Goal: Task Accomplishment & Management: Manage account settings

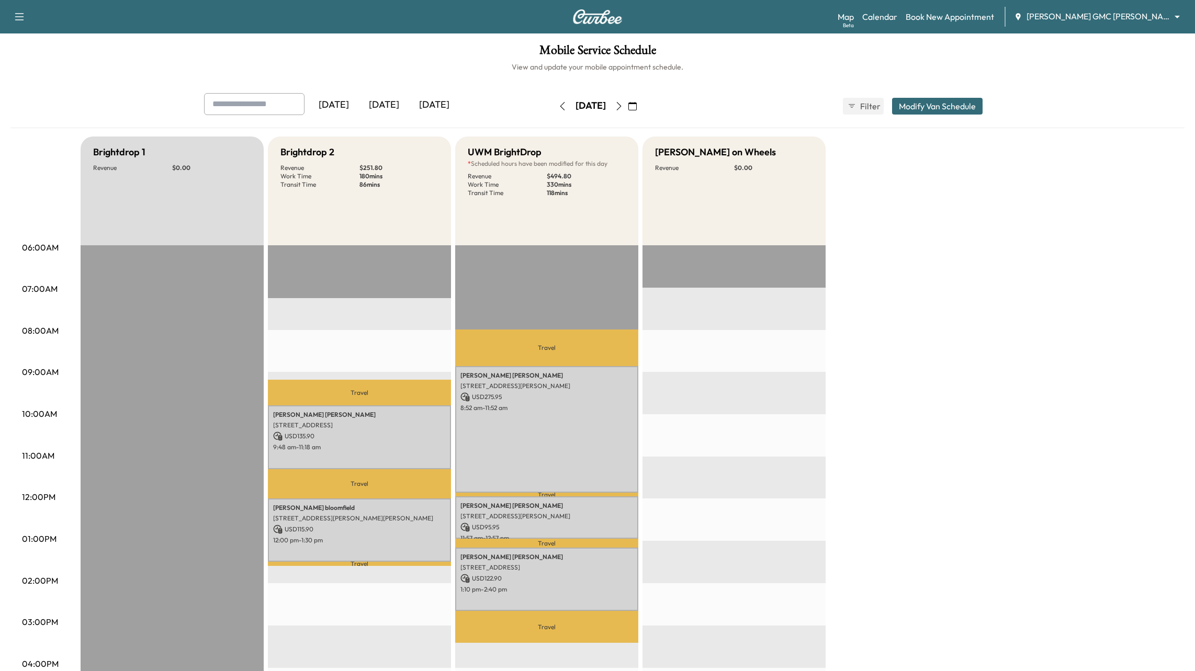
scroll to position [54, 0]
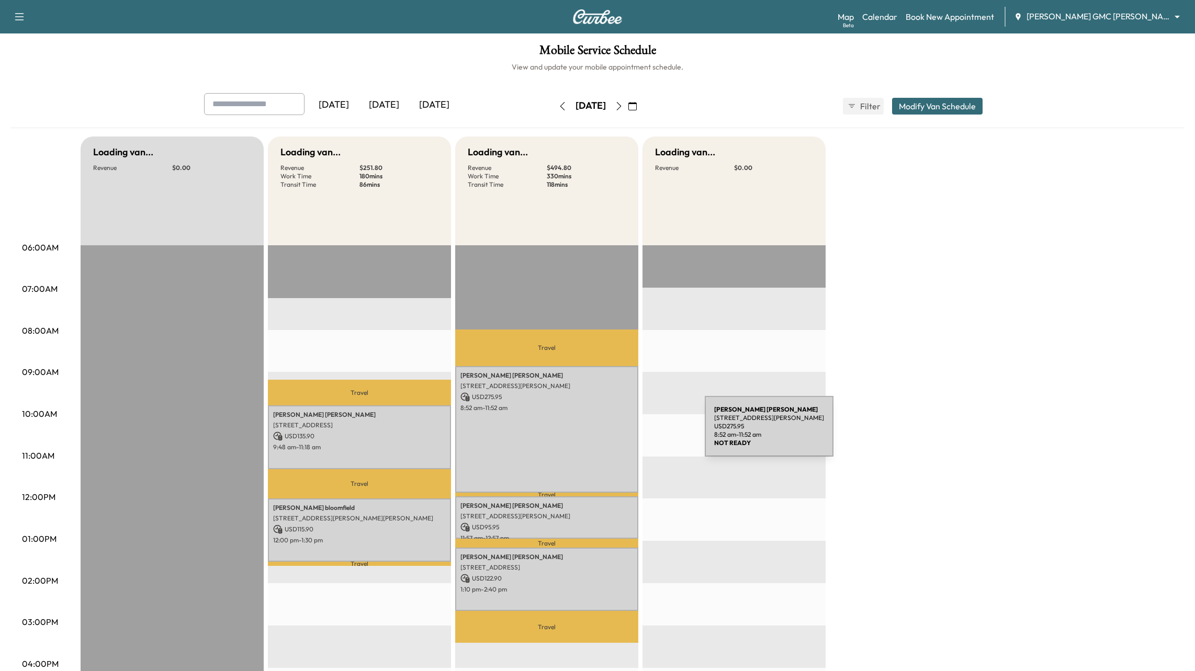
click at [626, 433] on div "James Raetz 585 S Blvd E, Pontiac, MI 48341, USA USD 275.95 8:52 am - 11:52 am" at bounding box center [546, 429] width 183 height 127
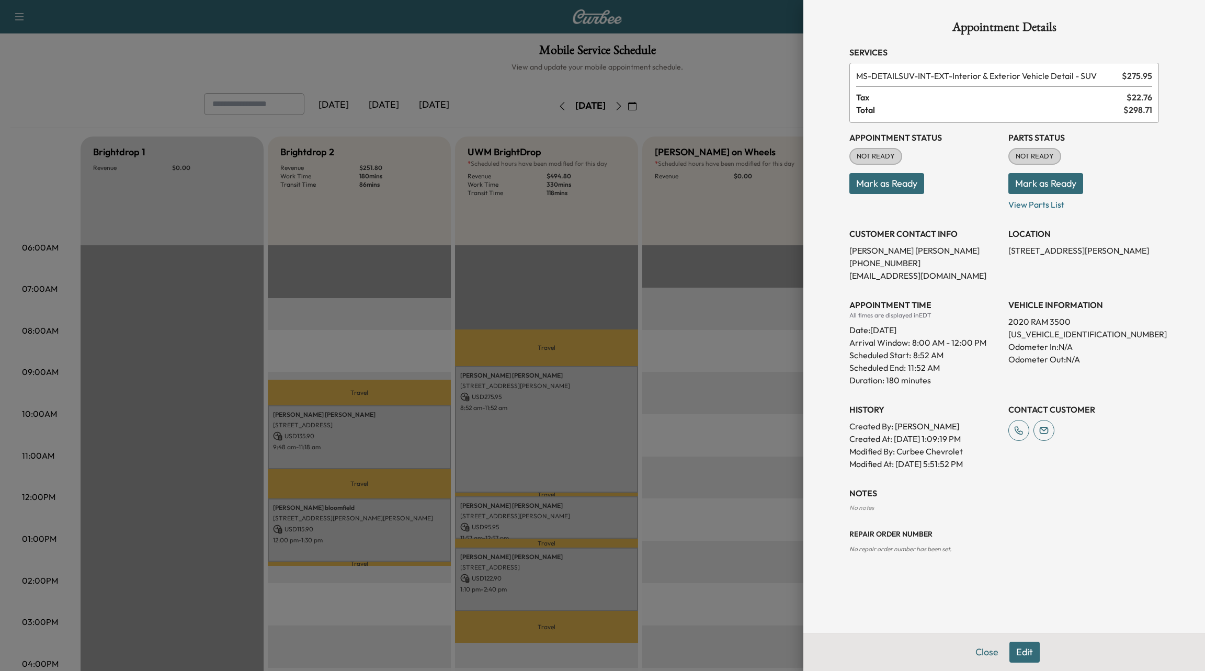
click at [938, 146] on div "Appointment Status NOT READY Mark as Ready" at bounding box center [924, 167] width 151 height 88
click at [1020, 653] on button "Edit" at bounding box center [1025, 652] width 30 height 21
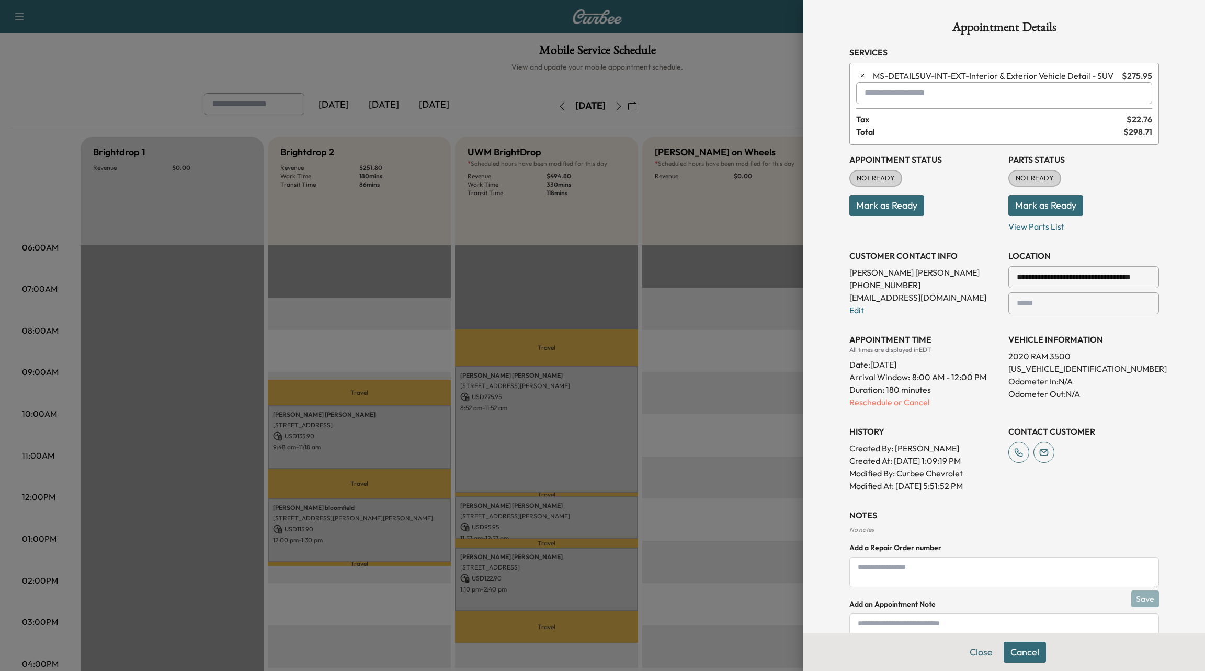
click at [913, 90] on input "text" at bounding box center [1004, 93] width 296 height 22
click at [718, 394] on div at bounding box center [602, 335] width 1205 height 671
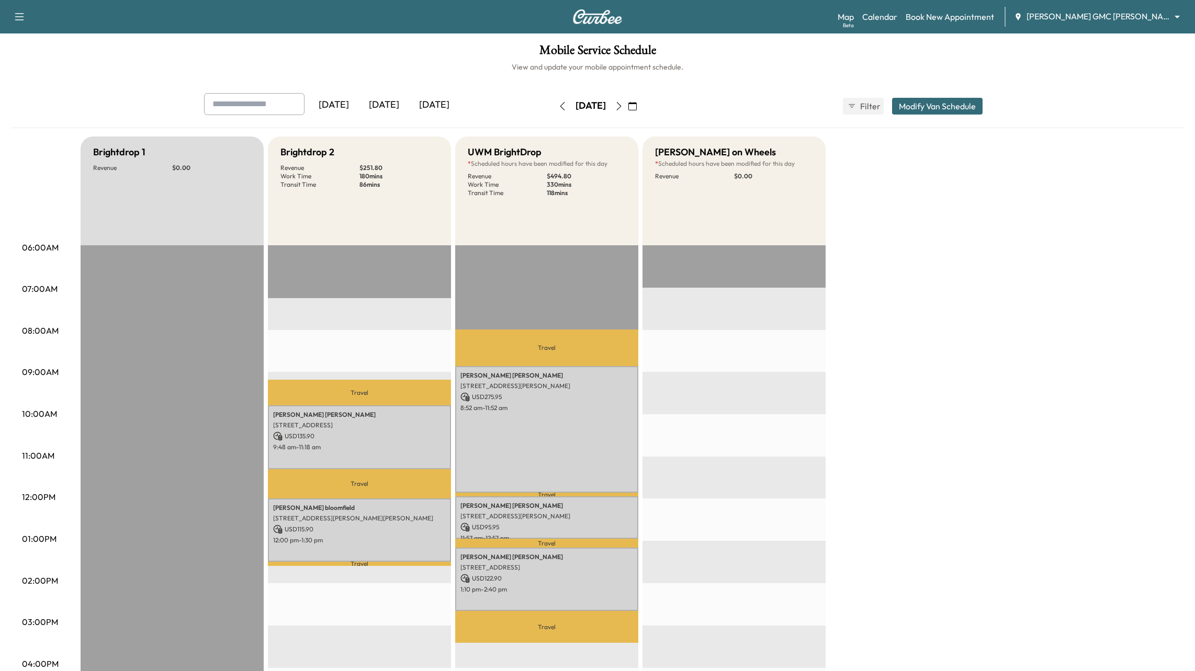
click at [689, 423] on div at bounding box center [733, 583] width 183 height 676
click at [544, 414] on div "James Raetz 585 S Blvd E, Pontiac, MI 48341, USA USD 275.95 8:52 am - 11:52 am" at bounding box center [546, 429] width 183 height 127
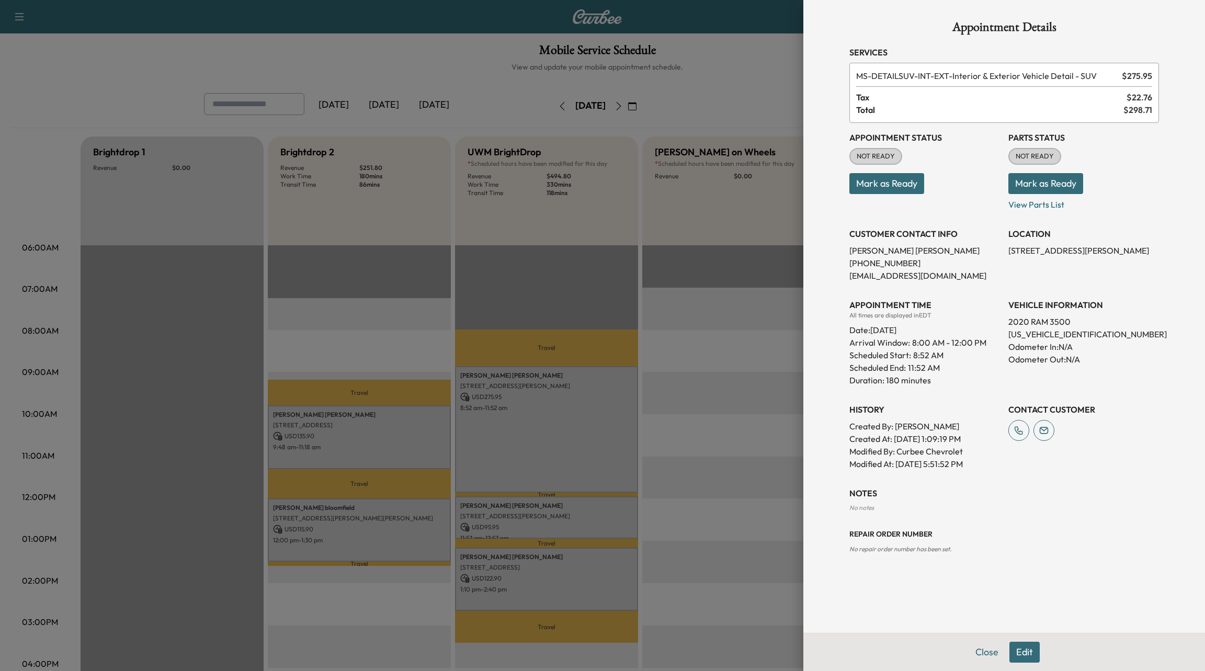
click at [1035, 650] on button "Edit" at bounding box center [1025, 652] width 30 height 21
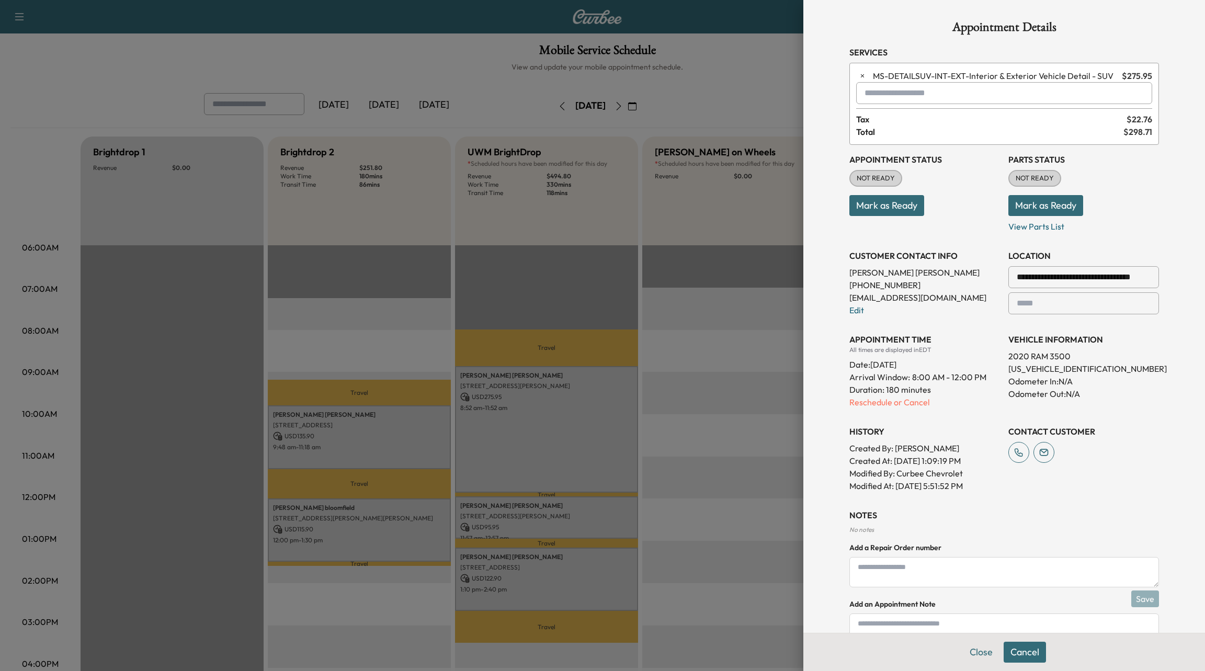
click at [915, 83] on input "text" at bounding box center [1004, 93] width 296 height 22
click at [961, 117] on p "MS-GVAN - GVAN Detail" at bounding box center [966, 119] width 230 height 15
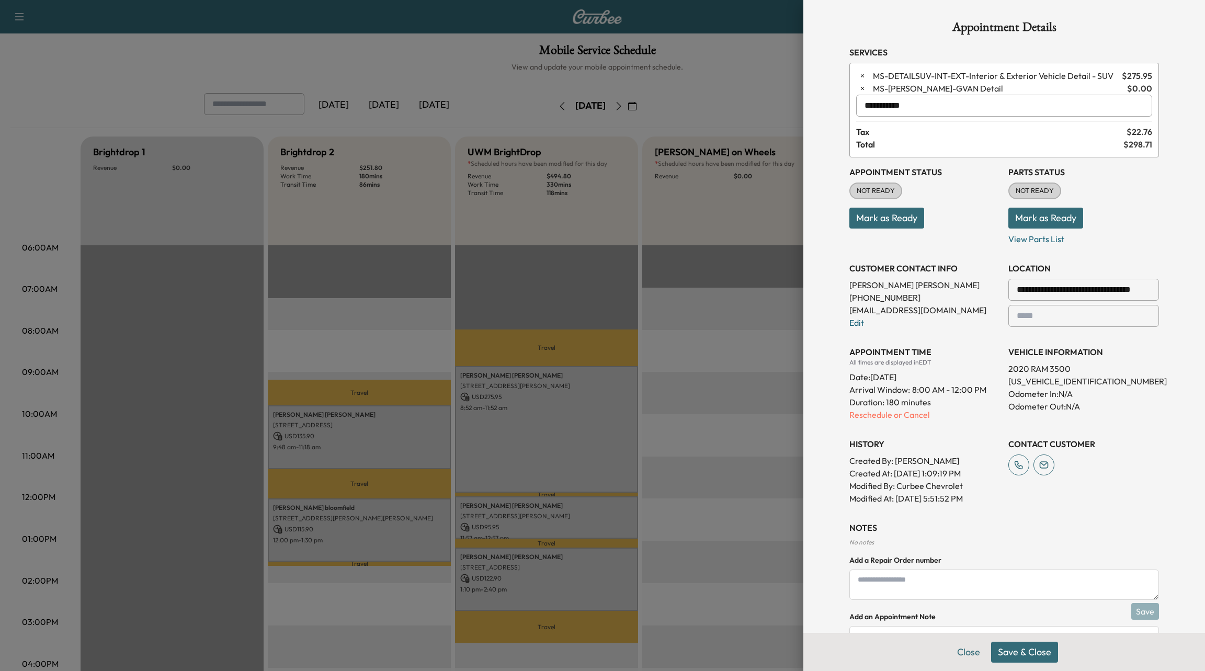
type input "**********"
click at [1027, 659] on button "Save & Close" at bounding box center [1024, 652] width 67 height 21
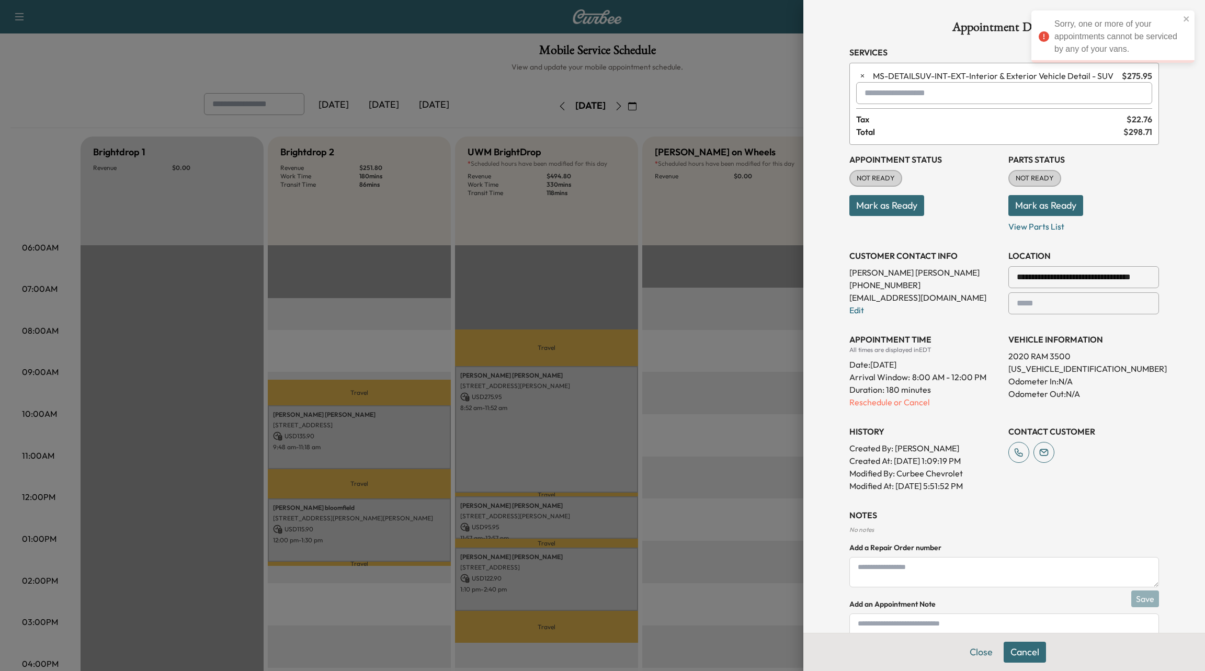
click at [717, 361] on div at bounding box center [602, 335] width 1205 height 671
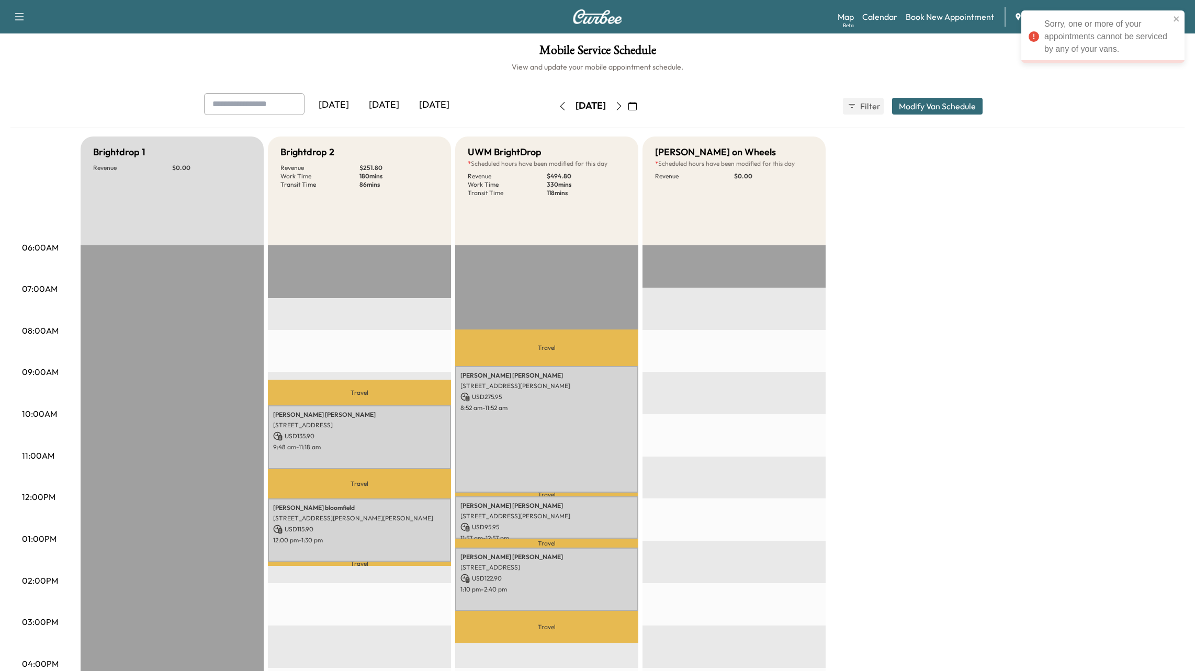
click at [720, 51] on h1 "Mobile Service Schedule" at bounding box center [597, 53] width 1174 height 18
click at [751, 207] on div "Wenzel on Wheels * Scheduled hours have been modified for this day Revenue $ 0.…" at bounding box center [733, 191] width 183 height 109
click at [588, 293] on div "Brightdrop 1 Revenue $ 0.00 Brightdrop 2 Revenue $ 251.80 Work Time 180 mins Tr…" at bounding box center [627, 529] width 1092 height 785
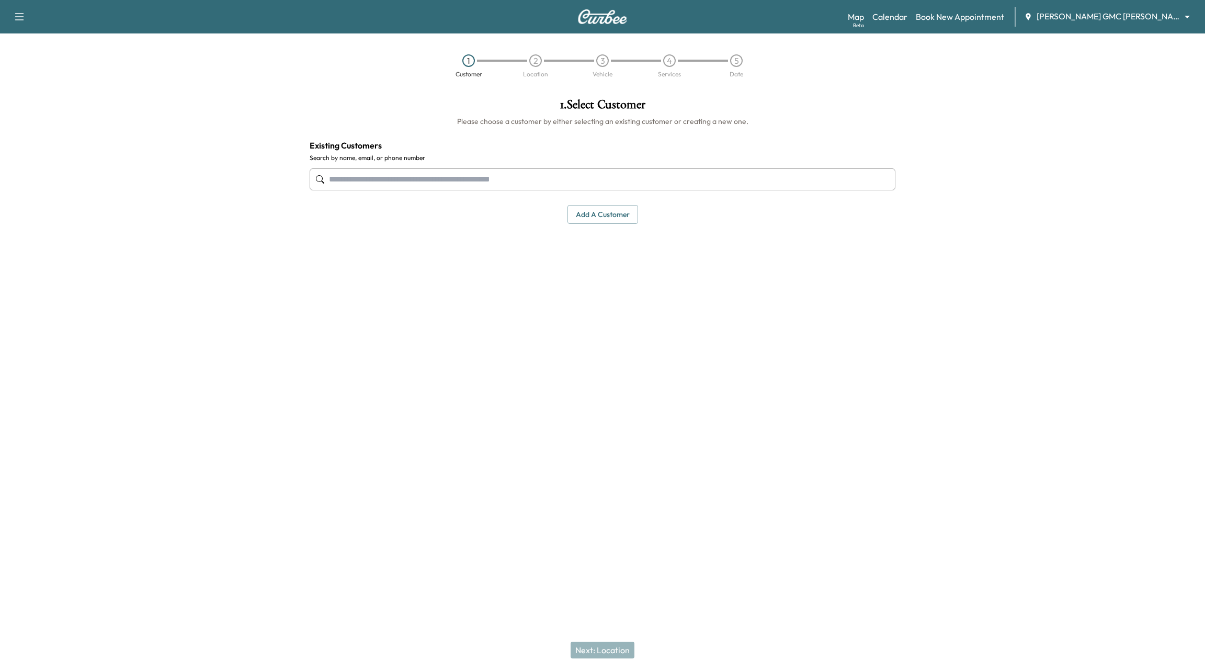
click at [908, 25] on div "Map Beta Calendar Book New Appointment Todd Wenzel Buick GMC Davison ******** ​" at bounding box center [1022, 17] width 349 height 20
click at [908, 20] on link "Calendar" at bounding box center [890, 16] width 35 height 13
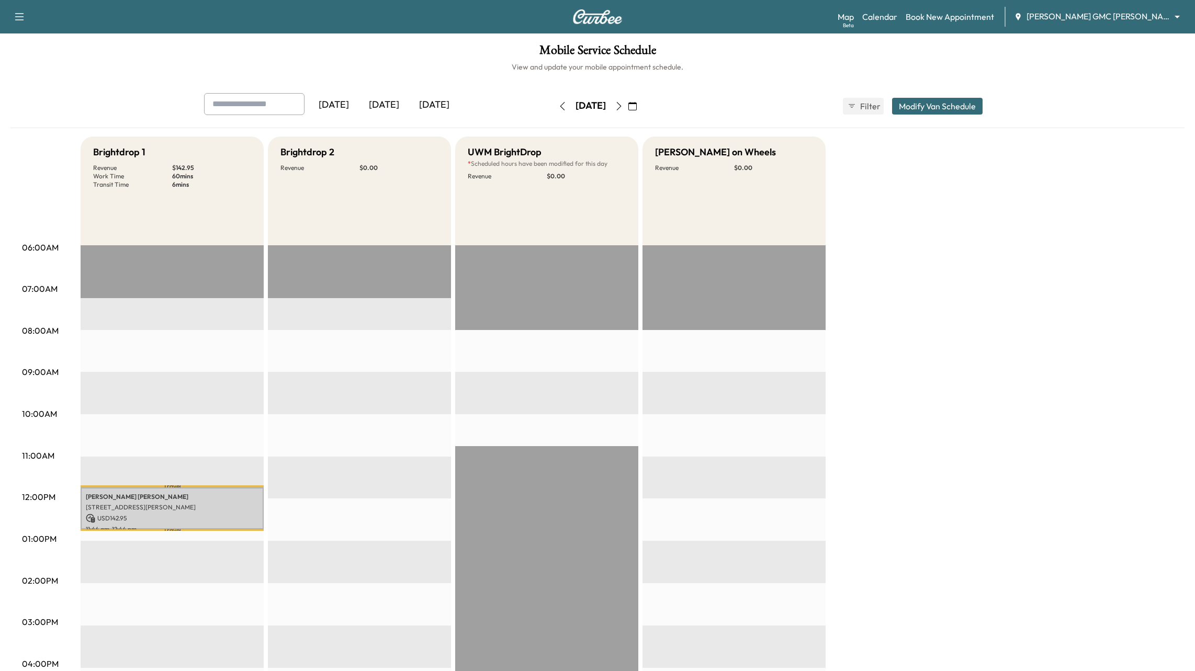
click at [1090, 25] on div "Map Beta Calendar Book New Appointment Todd Wenzel Buick GMC Davison ******** ​" at bounding box center [1011, 17] width 349 height 20
click at [641, 107] on button "button" at bounding box center [633, 106] width 18 height 17
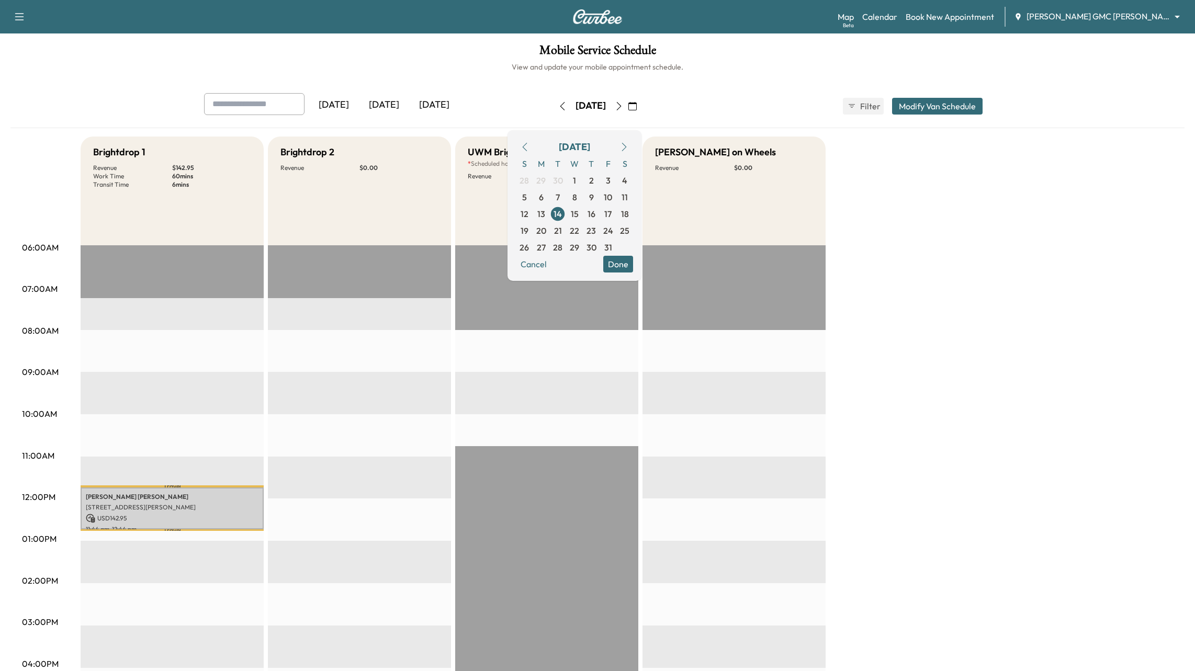
click at [623, 104] on icon "button" at bounding box center [619, 106] width 8 height 8
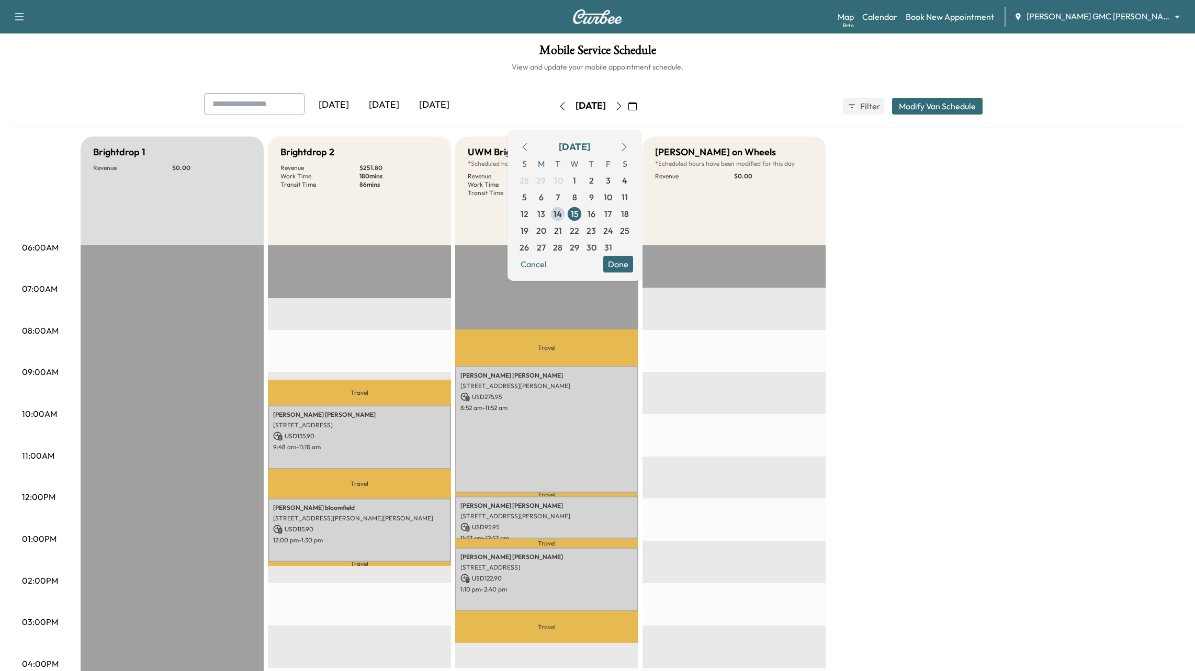
drag, startPoint x: 1075, startPoint y: 313, endPoint x: 1109, endPoint y: 315, distance: 34.0
click at [1075, 313] on div "Brightdrop 1 Revenue $ 0.00 Brightdrop 2 Revenue $ 251.80 Work Time 180 mins Tr…" at bounding box center [627, 529] width 1092 height 785
click at [1129, 299] on div "Brightdrop 1 Revenue $ 0.00 Brightdrop 2 Revenue $ 251.80 Work Time 180 mins Tr…" at bounding box center [627, 529] width 1092 height 785
click at [1051, 258] on div "Brightdrop 1 Revenue $ 0.00 Brightdrop 2 Revenue $ 251.80 Work Time 180 mins Tr…" at bounding box center [627, 529] width 1092 height 785
click at [735, 83] on div "Mobile Service Schedule View and update your mobile appointment schedule. Yeste…" at bounding box center [597, 482] width 1195 height 898
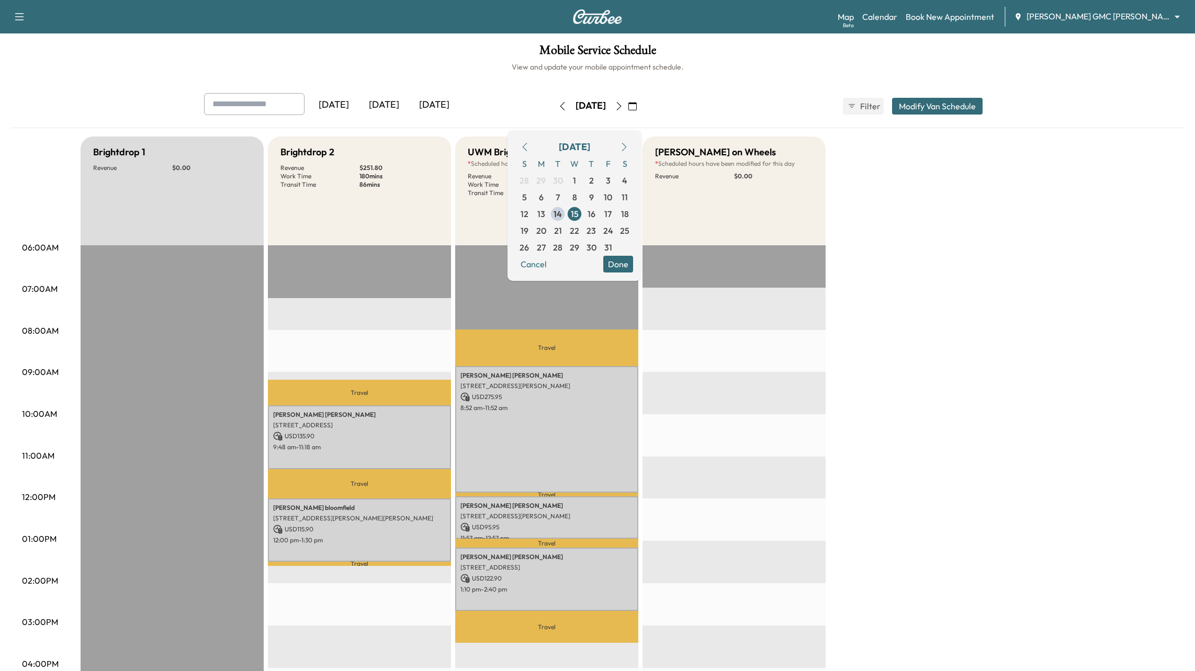
click at [637, 108] on icon "button" at bounding box center [632, 106] width 8 height 8
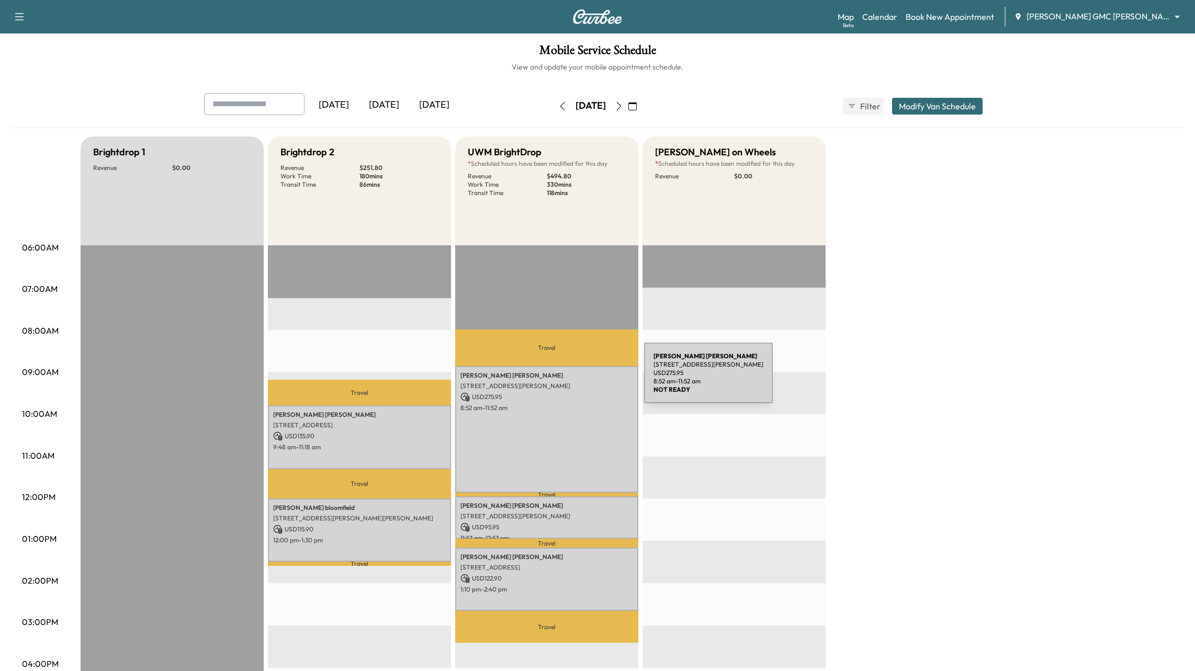
click at [565, 382] on p "[STREET_ADDRESS][PERSON_NAME]" at bounding box center [546, 386] width 173 height 8
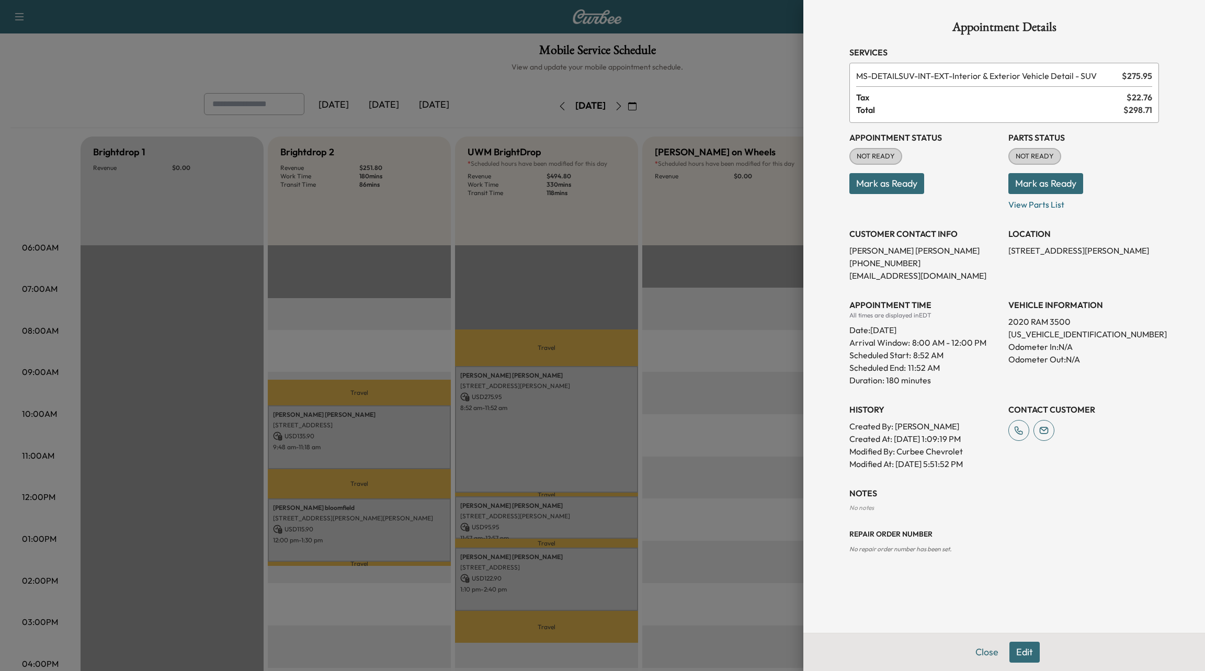
click at [1027, 655] on button "Edit" at bounding box center [1025, 652] width 30 height 21
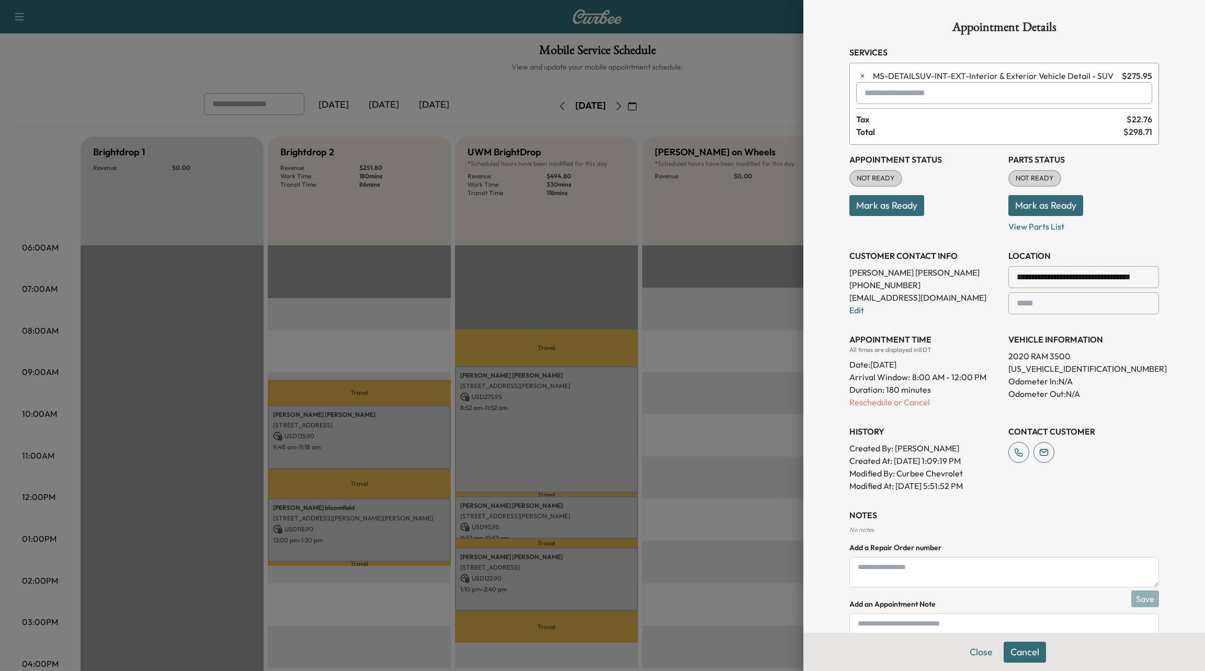
click at [923, 95] on input "text" at bounding box center [1004, 93] width 296 height 22
click at [936, 118] on p "MS-GVAN - GVAN Detail" at bounding box center [966, 119] width 230 height 15
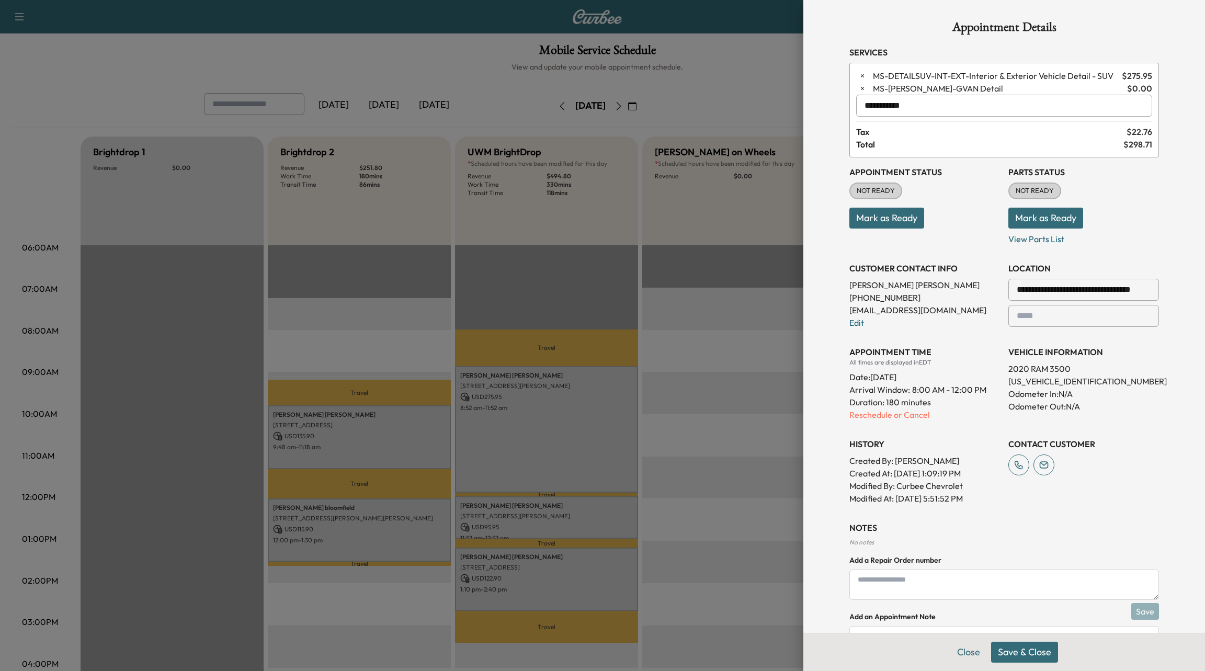
type input "**********"
click at [1028, 658] on button "Save & Close" at bounding box center [1024, 652] width 67 height 21
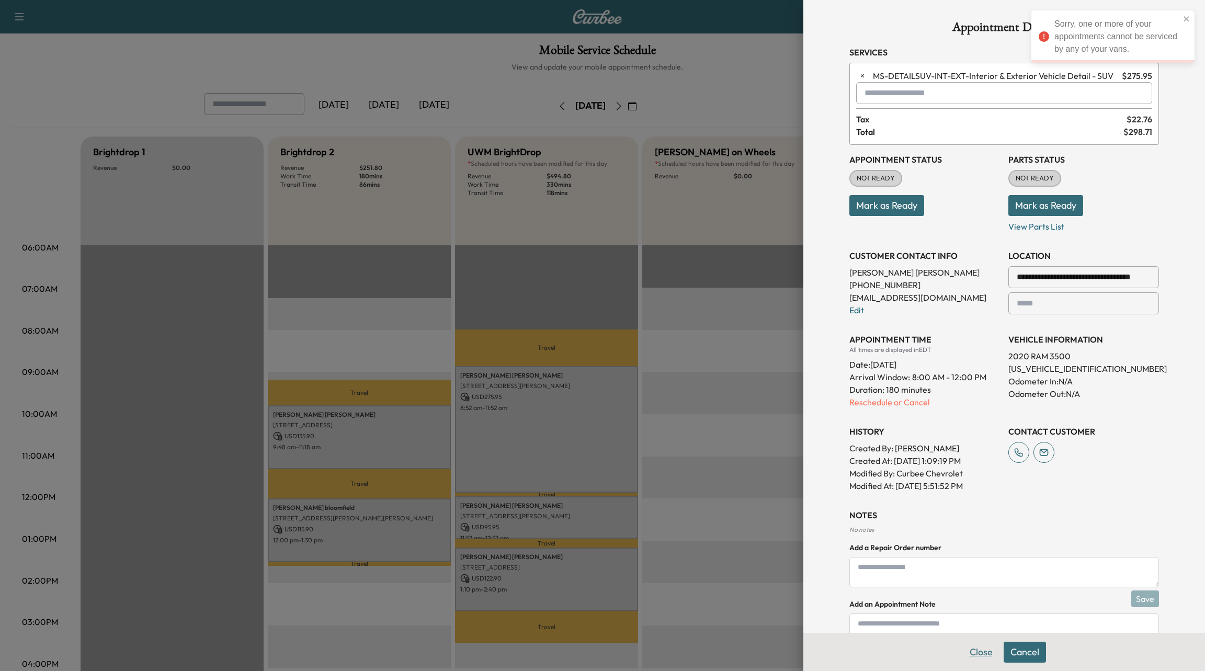
click at [971, 654] on button "Close" at bounding box center [981, 652] width 37 height 21
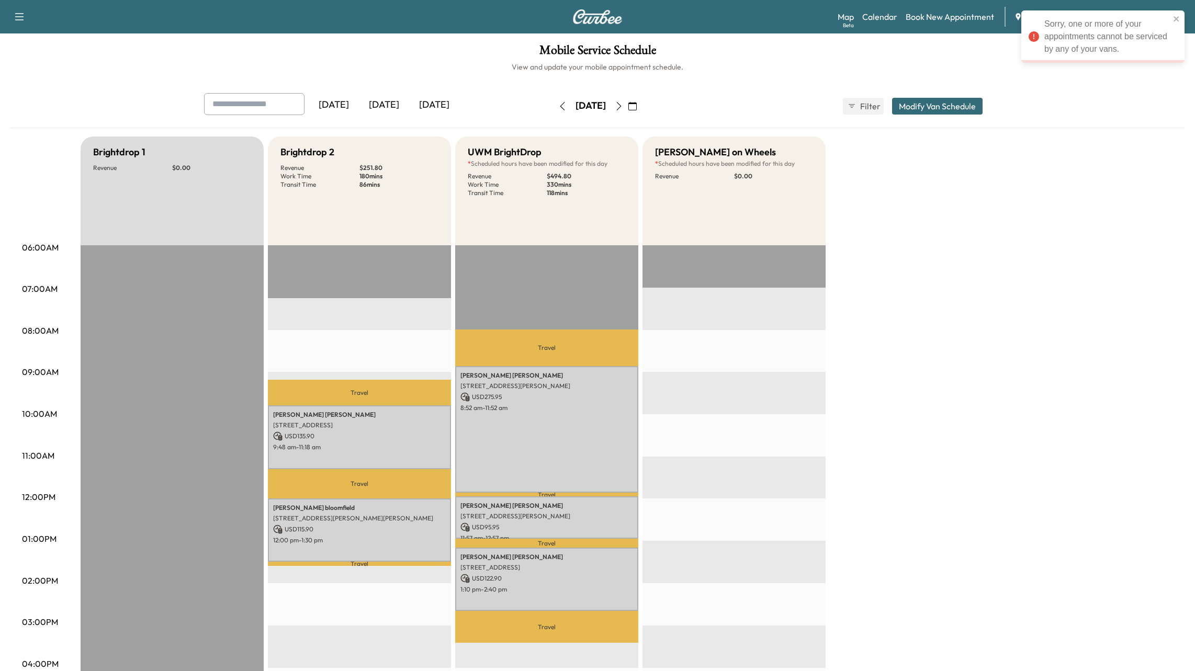
drag, startPoint x: 744, startPoint y: 634, endPoint x: 751, endPoint y: 542, distance: 91.8
click at [747, 644] on div at bounding box center [733, 583] width 183 height 676
drag, startPoint x: 982, startPoint y: 246, endPoint x: 929, endPoint y: 231, distance: 55.1
click at [981, 246] on div "Brightdrop 1 Revenue $ 0.00 Brightdrop 2 Revenue $ 251.80 Work Time 180 mins Tr…" at bounding box center [627, 529] width 1092 height 785
click at [786, 212] on div "Wenzel on Wheels * Scheduled hours have been modified for this day Revenue $ 0.…" at bounding box center [733, 191] width 183 height 109
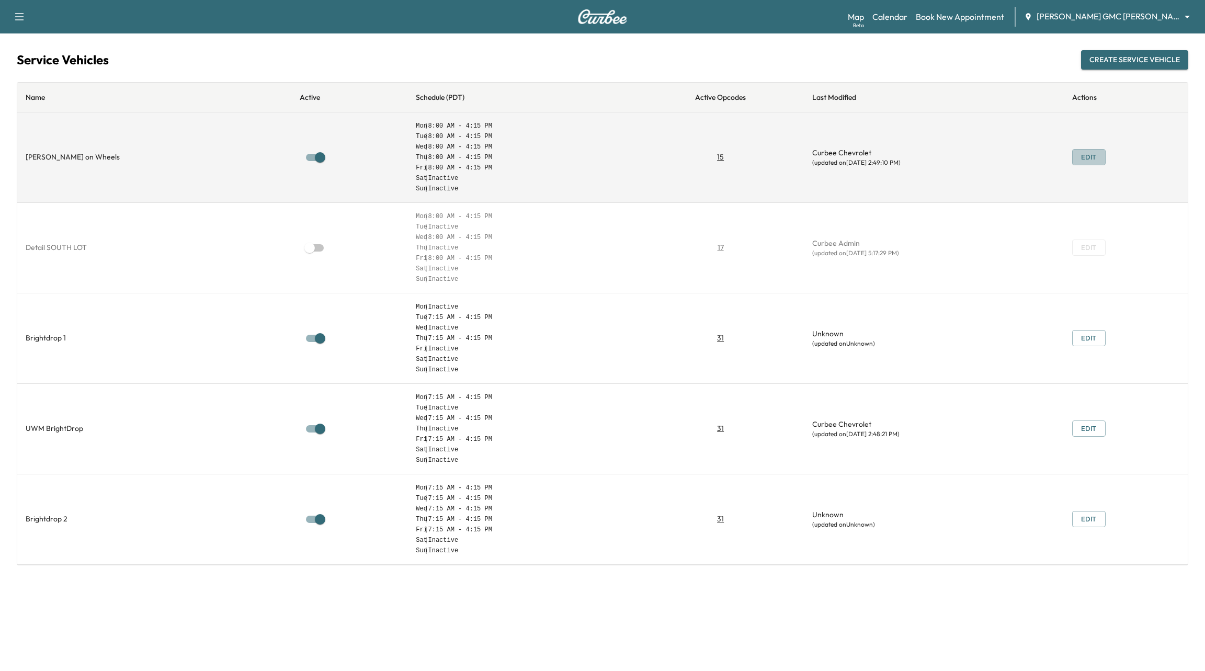
click at [1078, 158] on button "Edit" at bounding box center [1088, 157] width 33 height 16
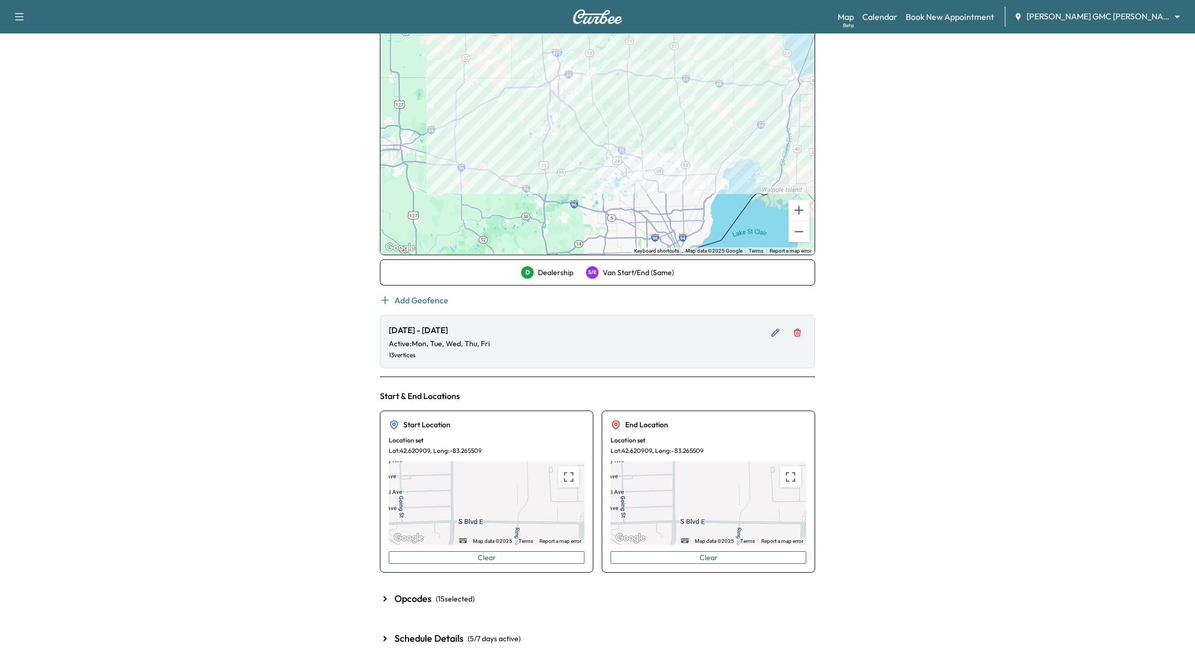
scroll to position [307, 0]
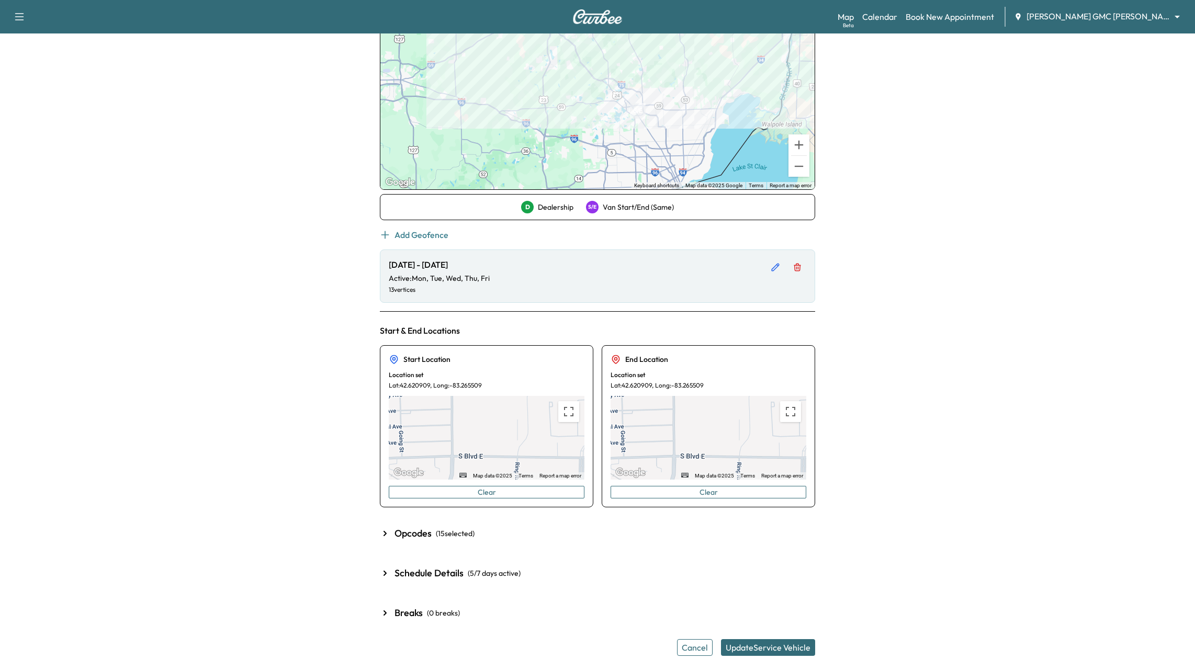
click at [384, 531] on icon "button" at bounding box center [384, 533] width 3 height 5
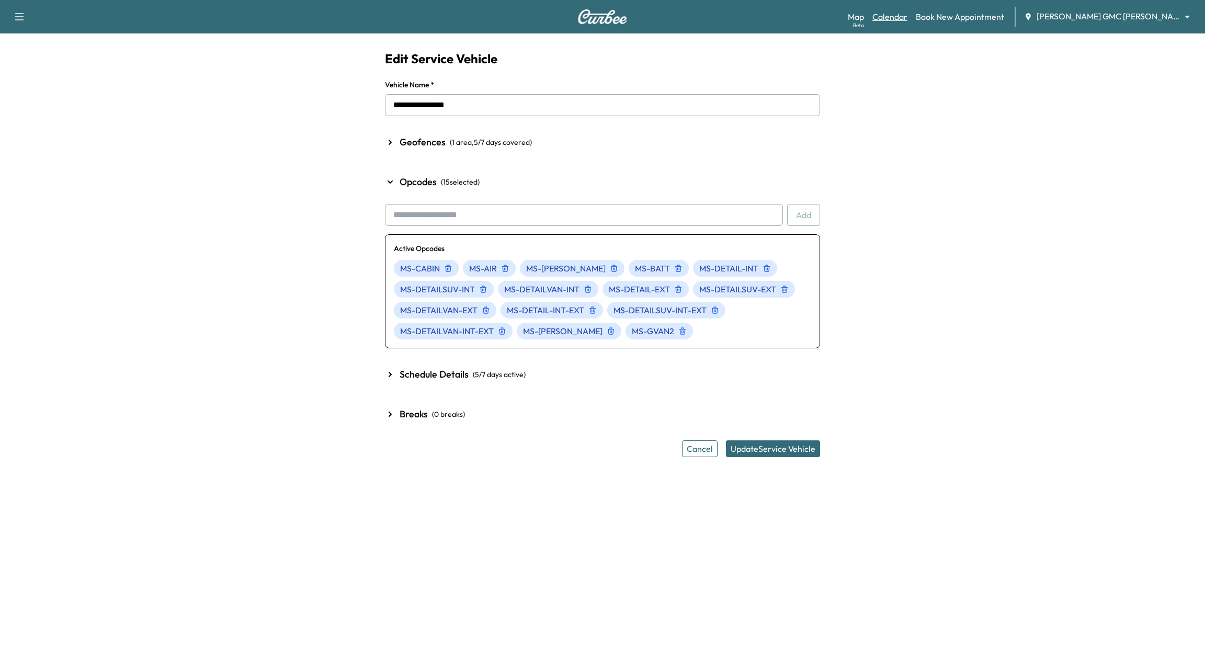
click at [908, 17] on link "Calendar" at bounding box center [890, 16] width 35 height 13
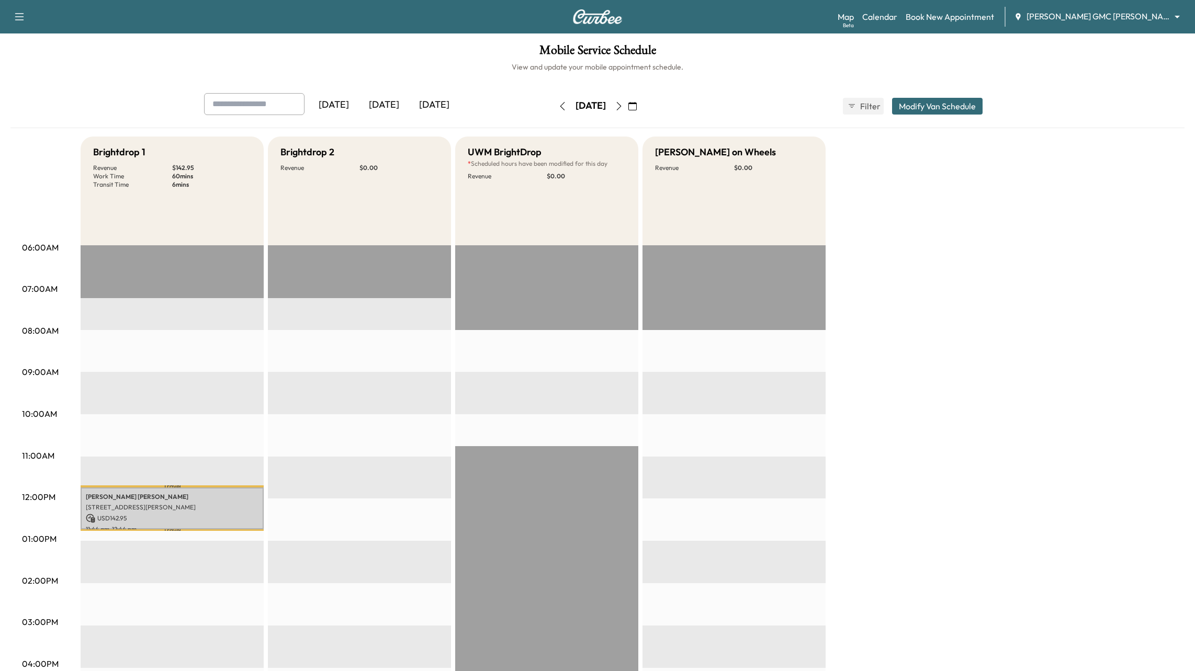
click at [623, 107] on icon "button" at bounding box center [619, 106] width 8 height 8
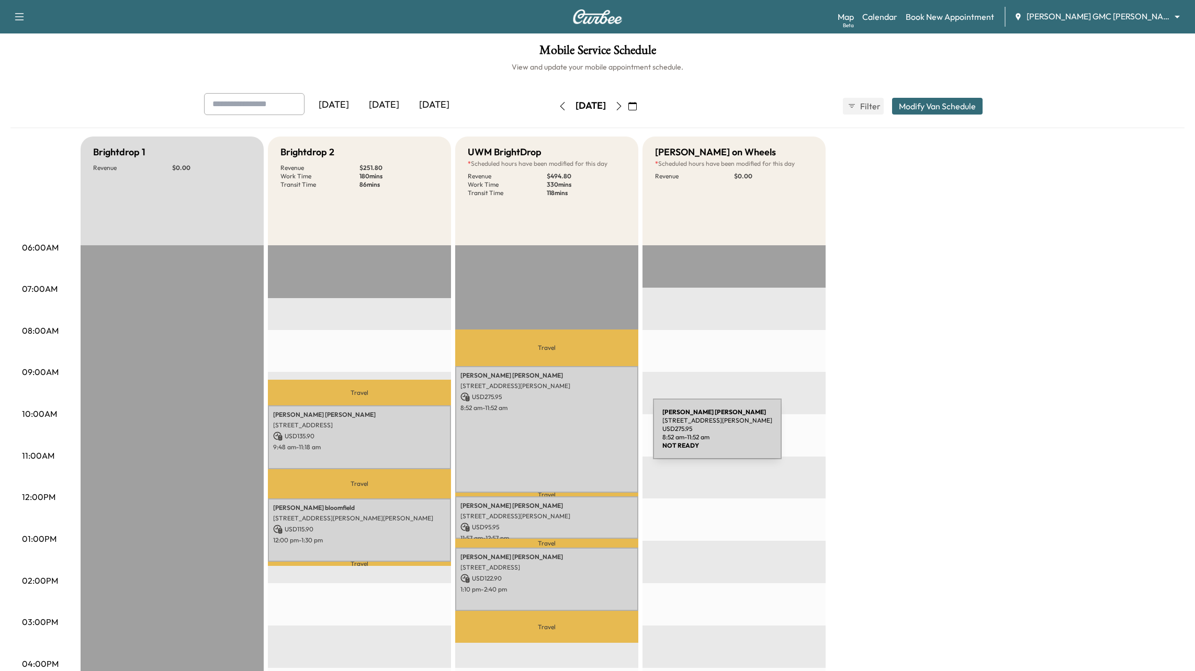
click at [574, 435] on div "James Raetz 585 S Blvd E, Pontiac, MI 48341, USA USD 275.95 8:52 am - 11:52 am" at bounding box center [546, 429] width 183 height 127
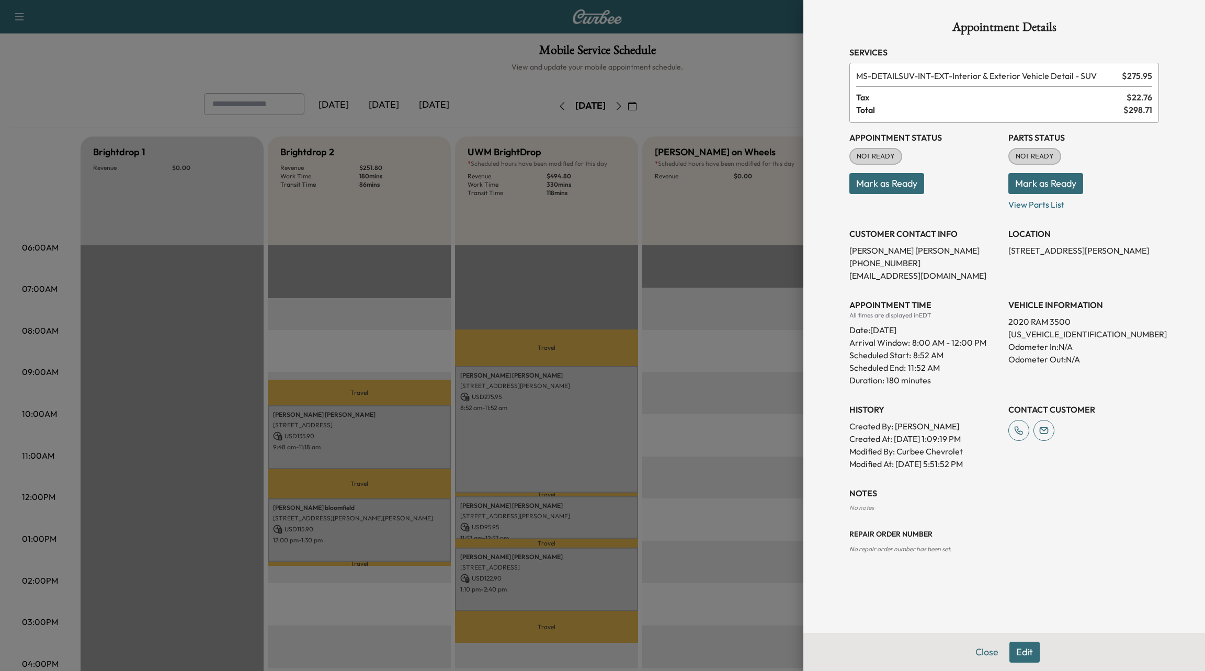
click at [1019, 651] on button "Edit" at bounding box center [1025, 652] width 30 height 21
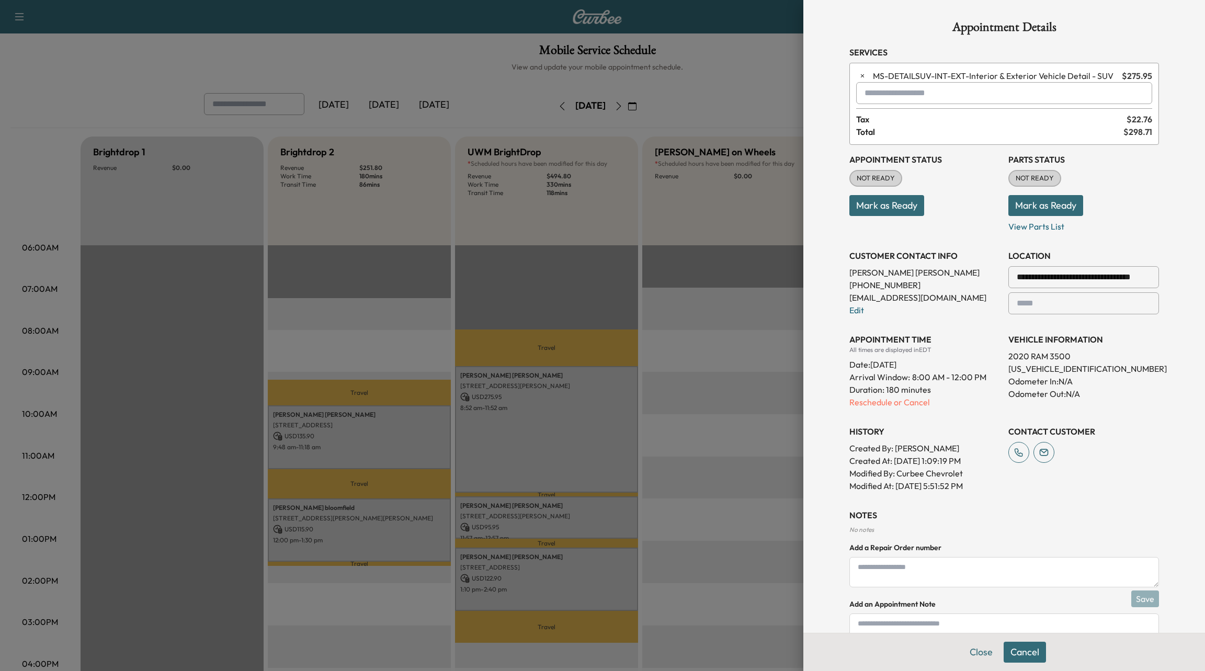
click at [942, 86] on input "text" at bounding box center [1004, 93] width 296 height 22
click at [945, 132] on p "MS-GVAN2 - GVAN Detail2" at bounding box center [966, 138] width 230 height 15
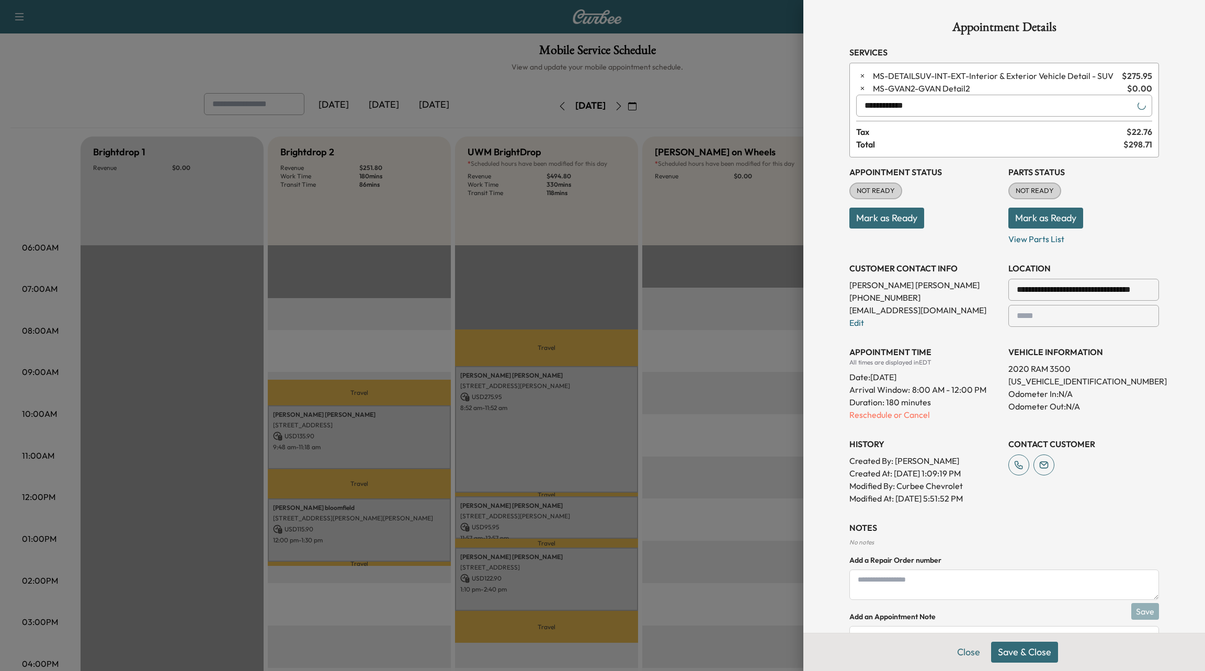
type input "**********"
click at [1021, 653] on button "Save & Close" at bounding box center [1024, 652] width 67 height 21
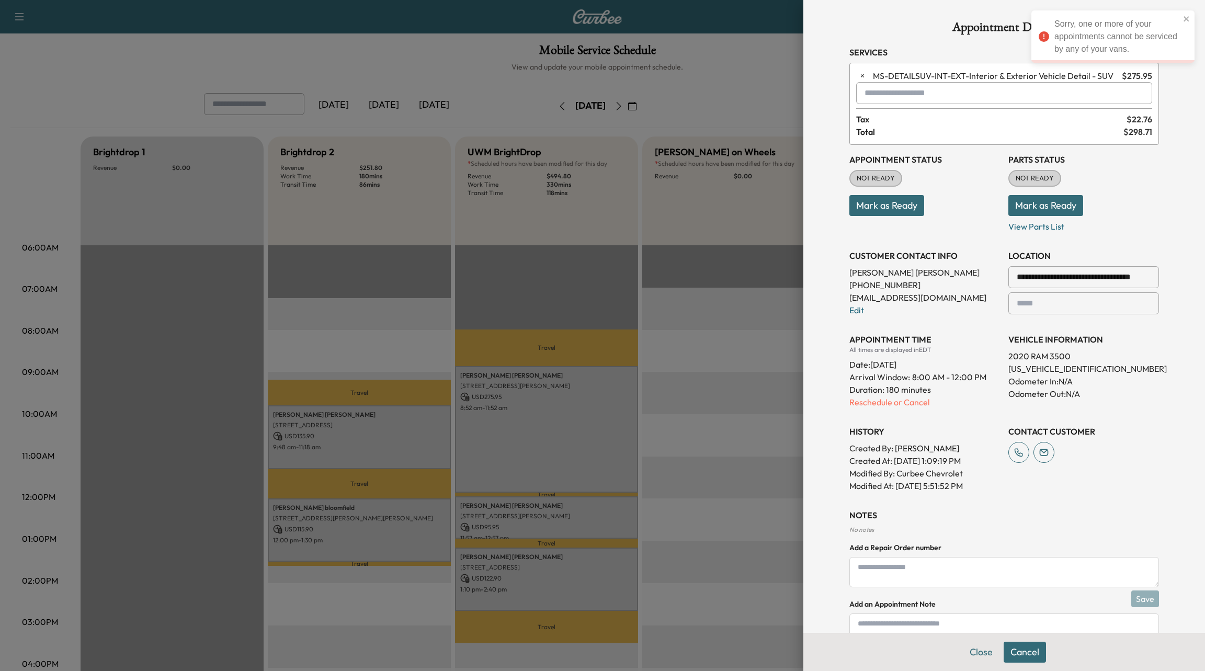
click at [737, 433] on div at bounding box center [602, 335] width 1205 height 671
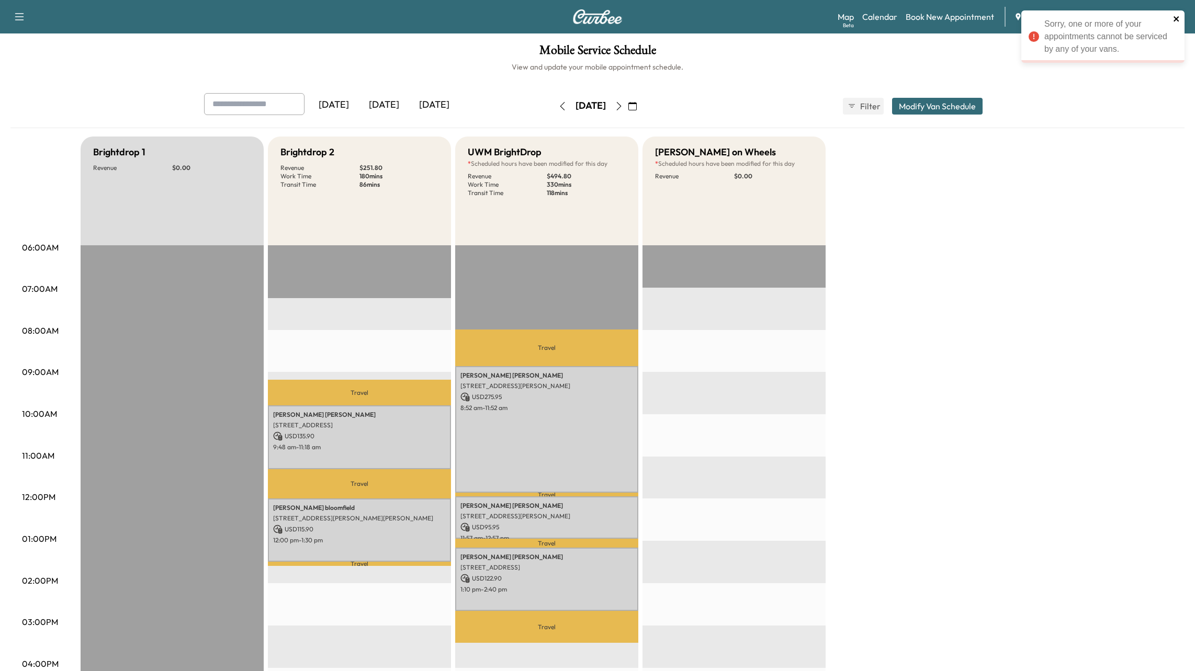
click at [1173, 18] on icon "close" at bounding box center [1176, 19] width 7 height 8
click at [948, 17] on link "Book New Appointment" at bounding box center [949, 16] width 88 height 13
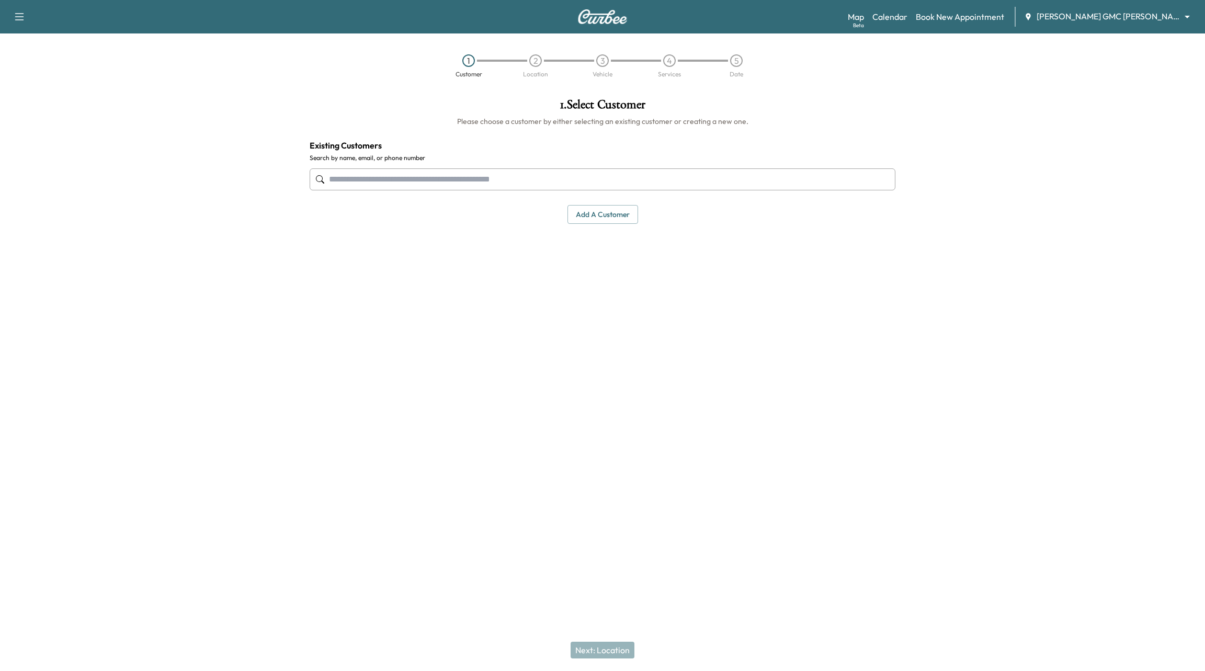
click at [466, 181] on input "text" at bounding box center [603, 179] width 586 height 22
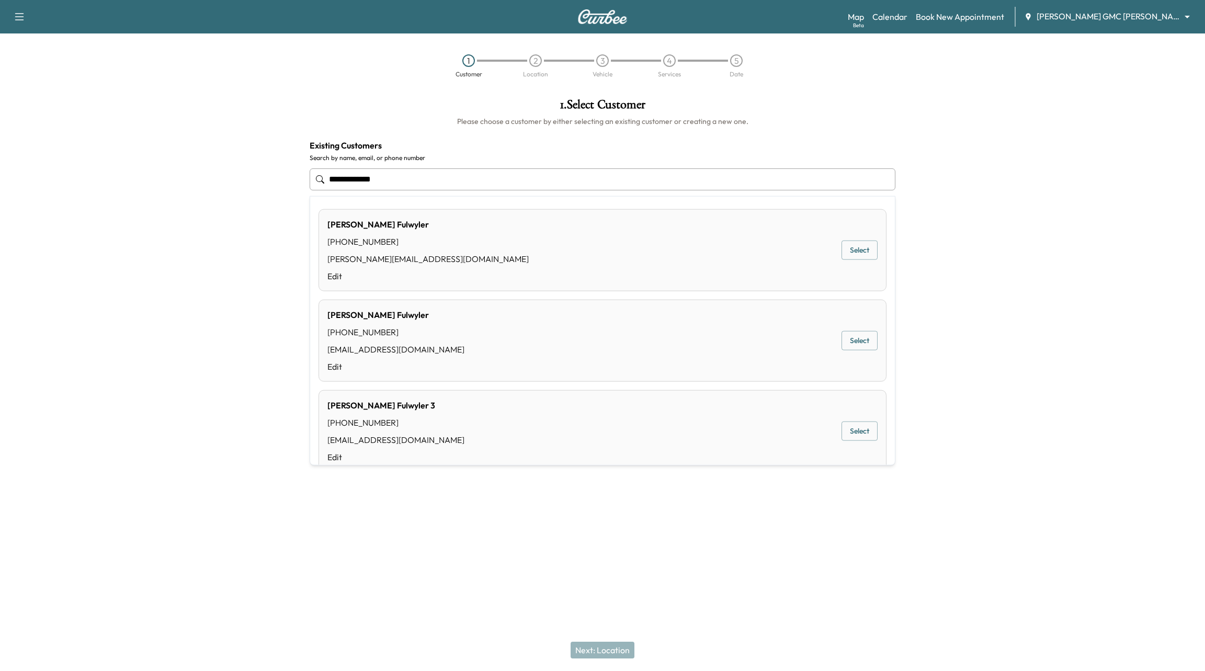
click at [659, 242] on div "Paul Fulwyler (661) 477-9974 paul@curbee.com Edit Select" at bounding box center [603, 250] width 568 height 82
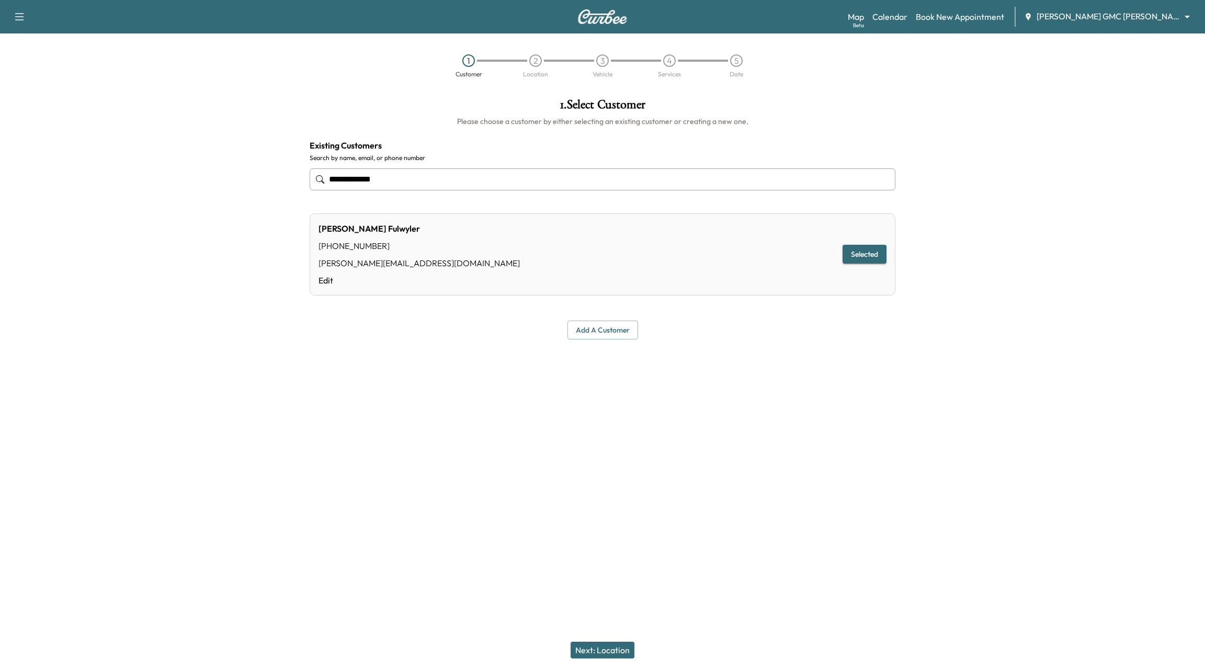
type input "**********"
click at [596, 651] on button "Next: Location" at bounding box center [603, 650] width 64 height 17
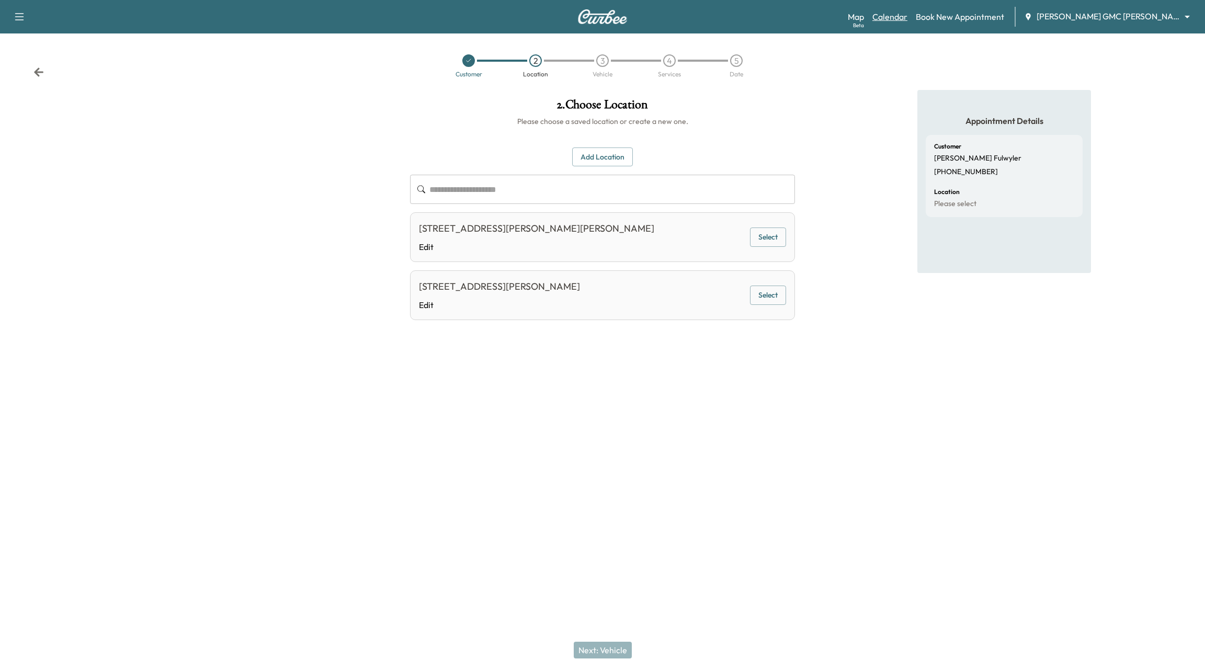
click at [908, 19] on link "Calendar" at bounding box center [890, 16] width 35 height 13
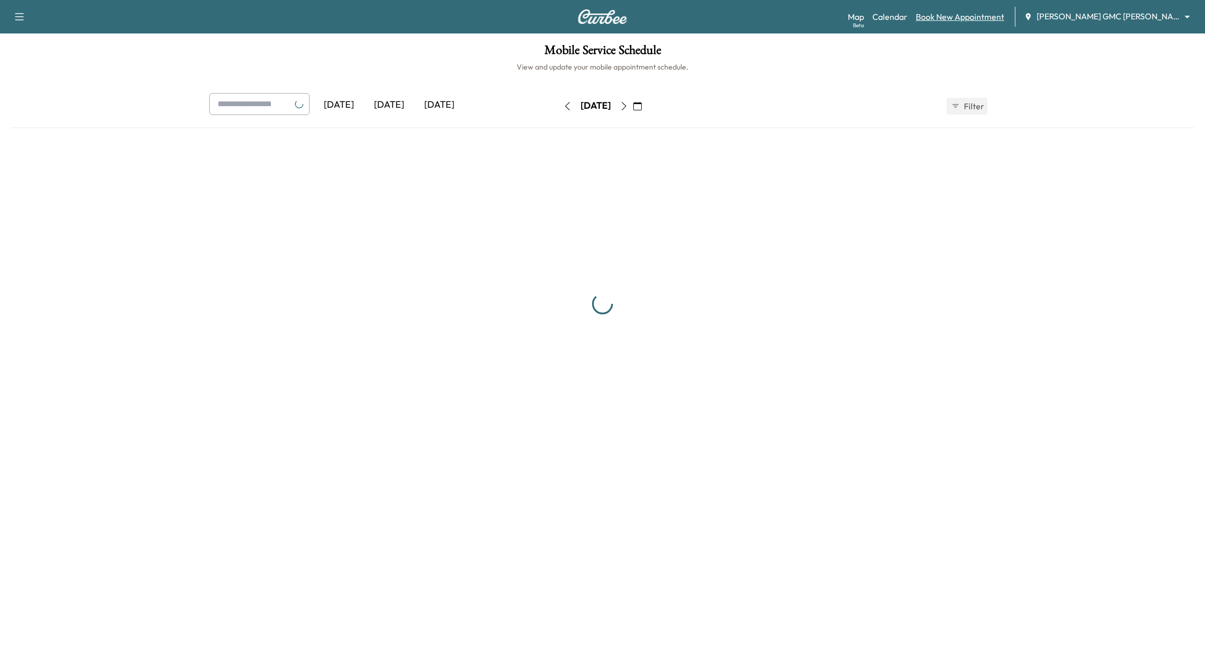
click at [977, 17] on link "Book New Appointment" at bounding box center [960, 16] width 88 height 13
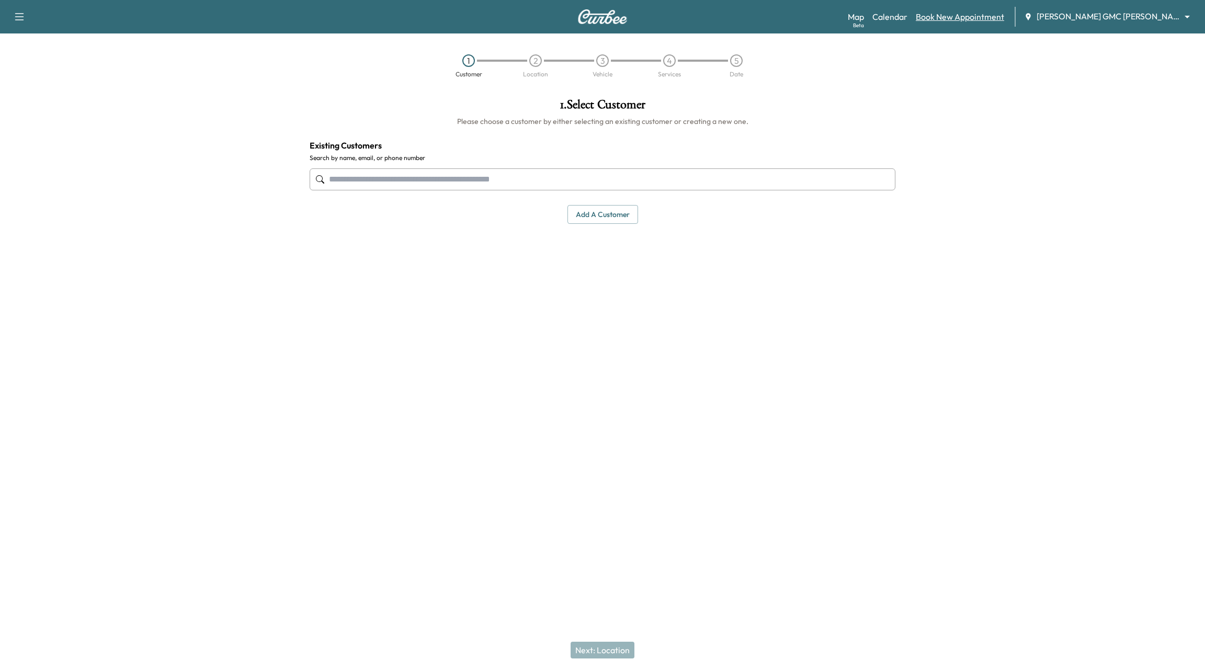
click at [995, 13] on link "Book New Appointment" at bounding box center [960, 16] width 88 height 13
click at [908, 14] on link "Calendar" at bounding box center [890, 16] width 35 height 13
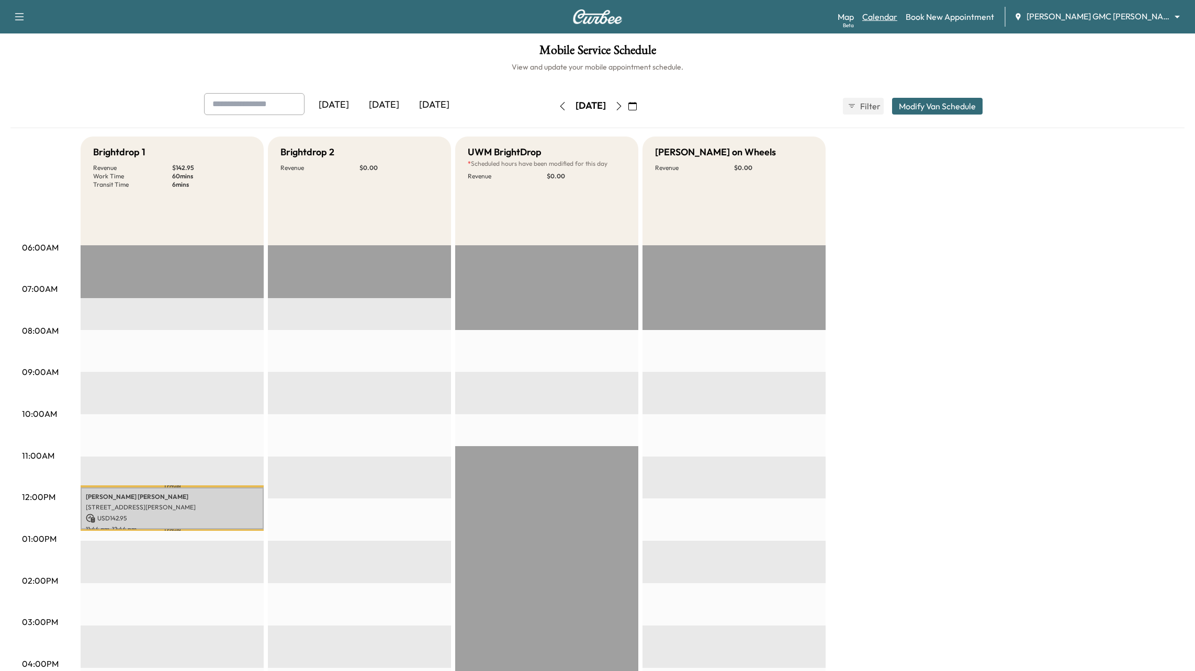
click at [897, 13] on link "Calendar" at bounding box center [879, 16] width 35 height 13
click at [952, 21] on link "Book New Appointment" at bounding box center [949, 16] width 88 height 13
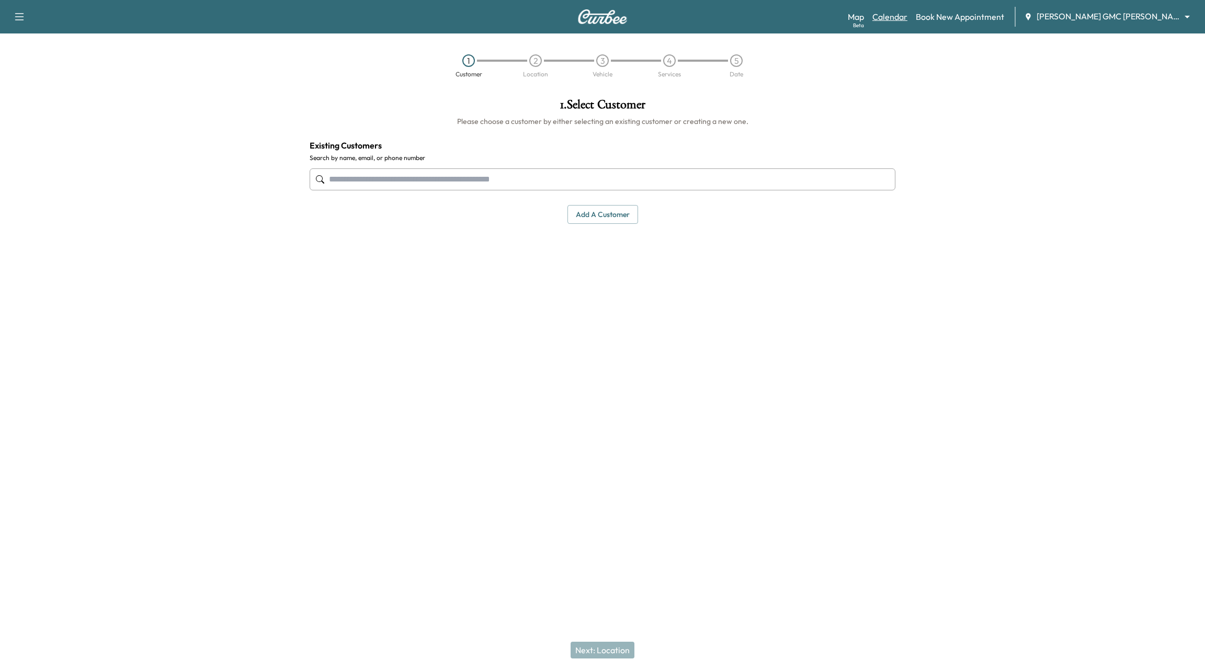
click at [907, 12] on link "Calendar" at bounding box center [890, 16] width 35 height 13
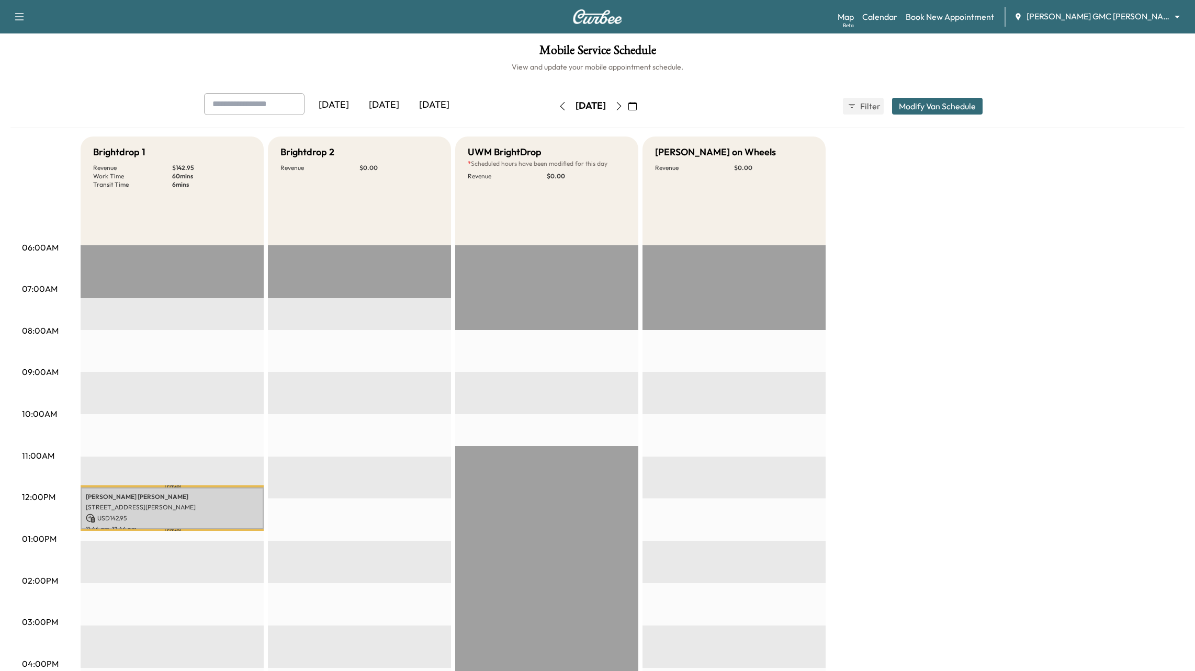
click at [623, 104] on icon "button" at bounding box center [619, 106] width 8 height 8
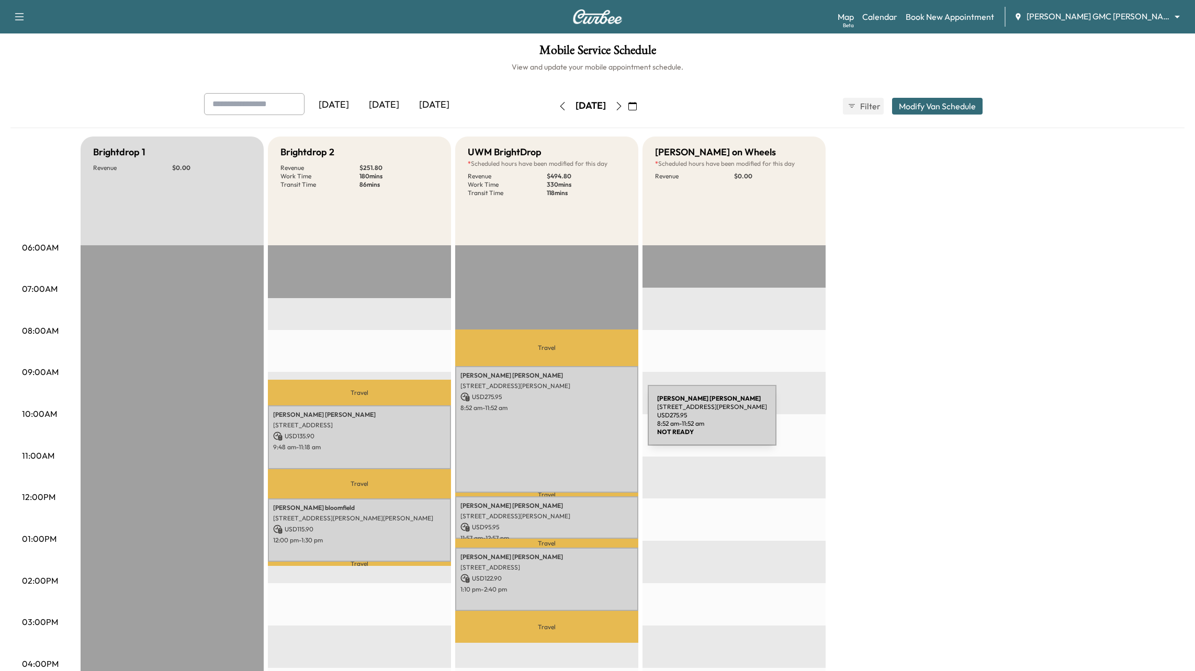
click at [569, 422] on div "James Raetz 585 S Blvd E, Pontiac, MI 48341, USA USD 275.95 8:52 am - 11:52 am" at bounding box center [546, 429] width 183 height 127
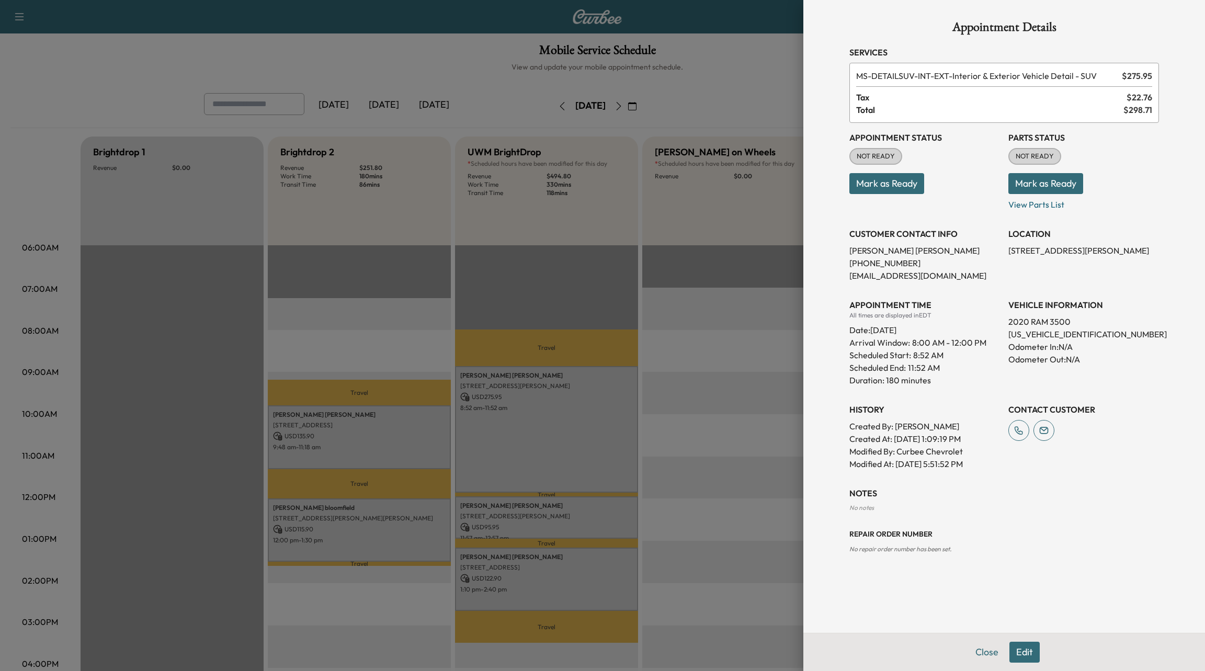
drag, startPoint x: 1027, startPoint y: 653, endPoint x: 963, endPoint y: 362, distance: 297.4
click at [1027, 652] on button "Edit" at bounding box center [1025, 652] width 30 height 21
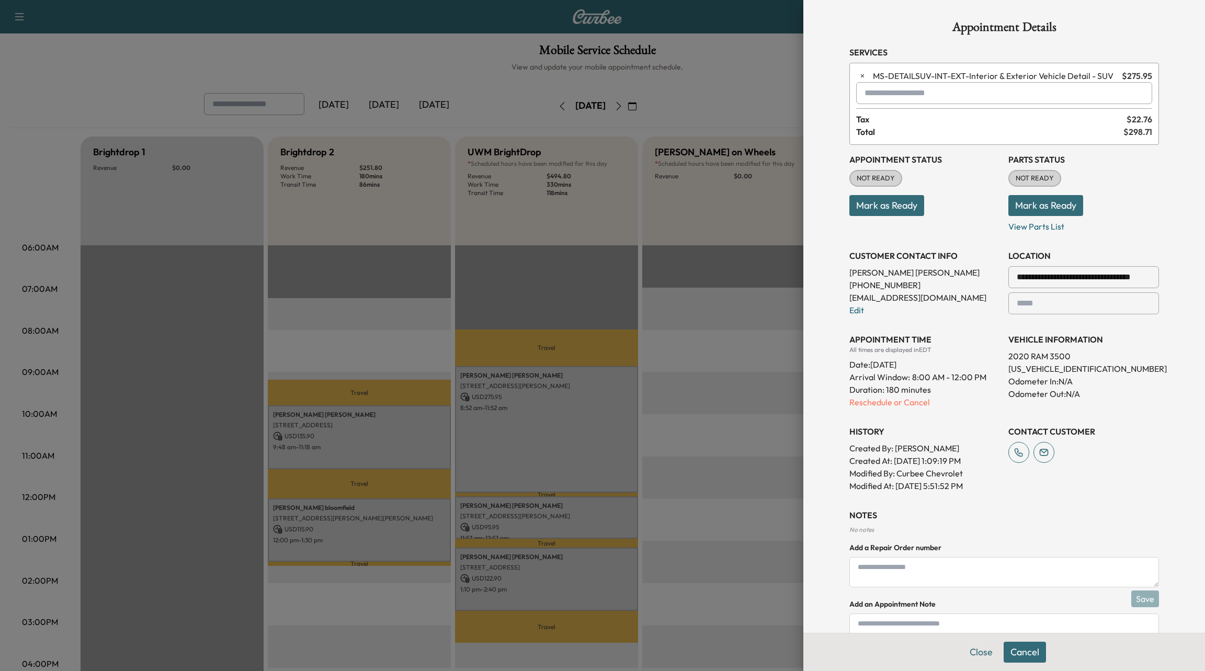
click at [909, 97] on input "text" at bounding box center [1004, 93] width 296 height 22
click at [962, 117] on p "MS-GVAN - GVAN Detail" at bounding box center [966, 119] width 230 height 15
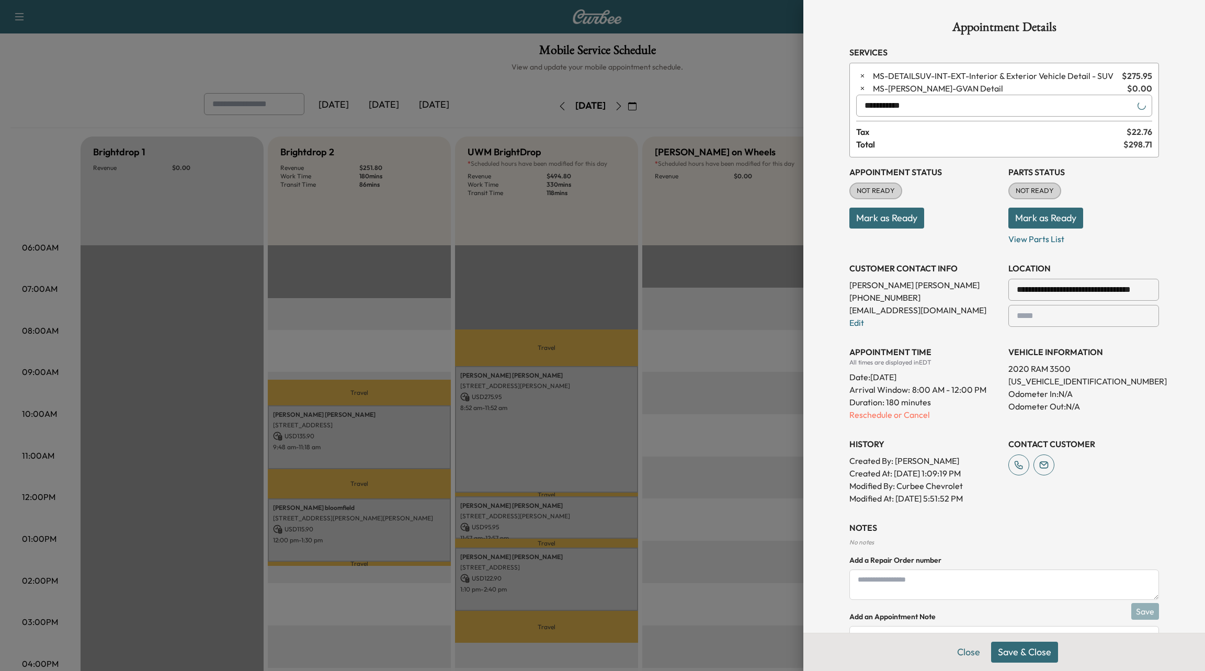
type input "**********"
click at [1035, 655] on button "Save & Close" at bounding box center [1024, 652] width 67 height 21
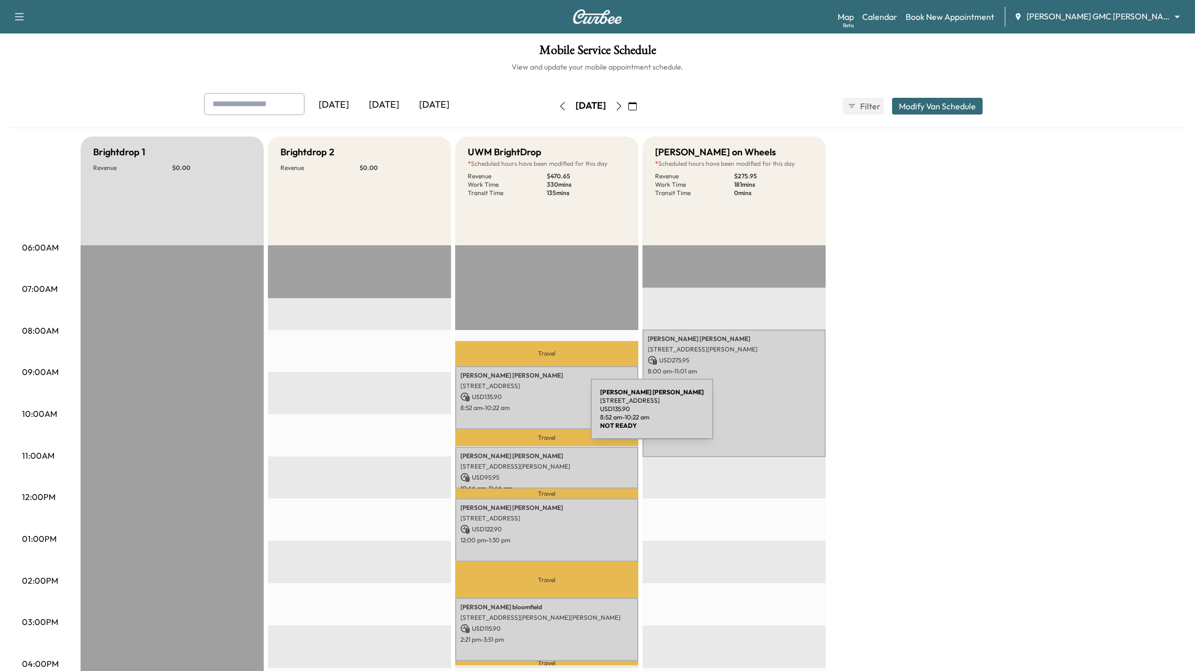
click at [512, 415] on div "brian crowl 210 W Drahner Rd, Oxford, MI 48371, USA USD 135.90 8:52 am - 10:22 …" at bounding box center [546, 397] width 183 height 63
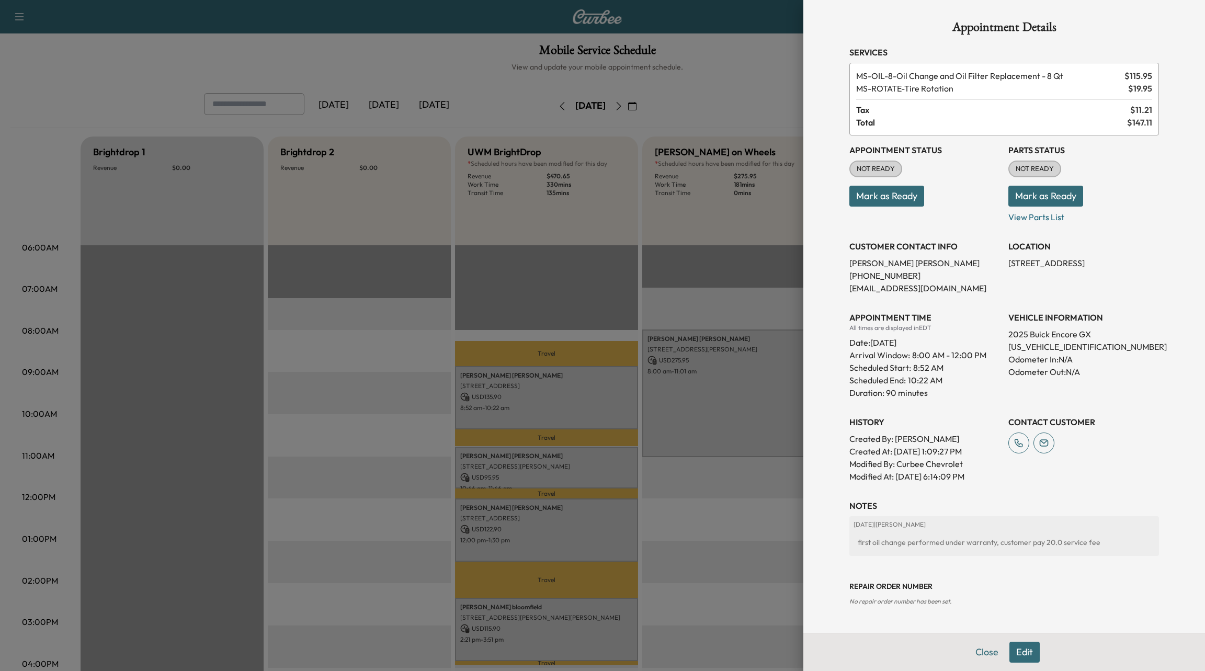
click at [404, 458] on div at bounding box center [602, 335] width 1205 height 671
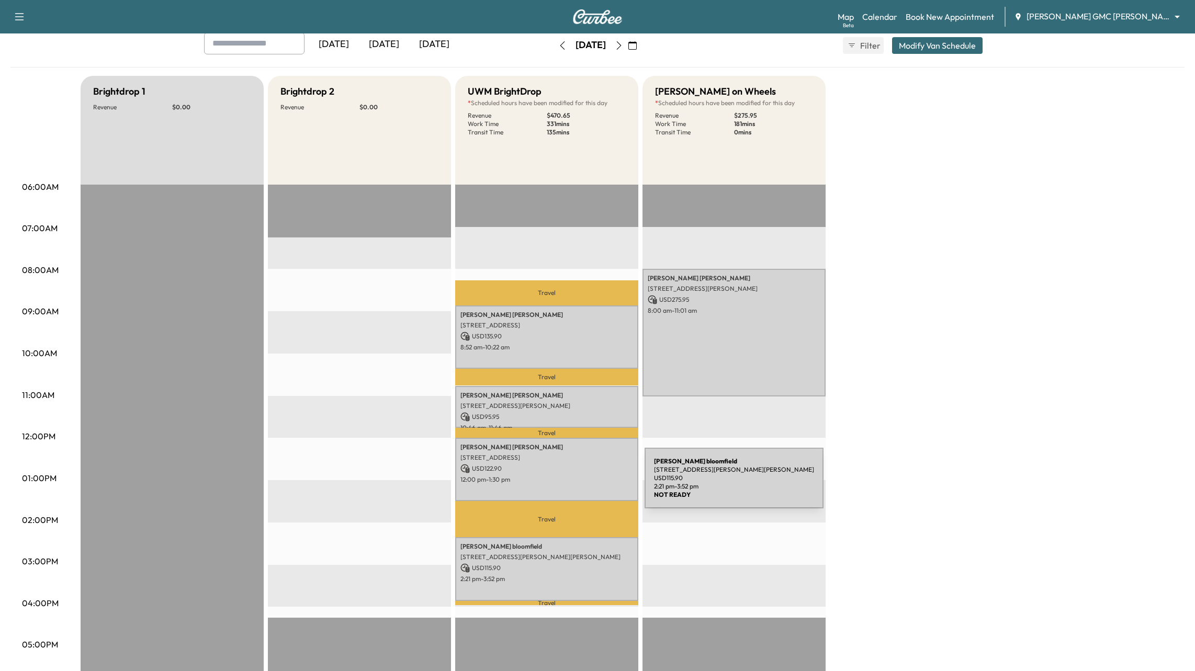
scroll to position [53, 0]
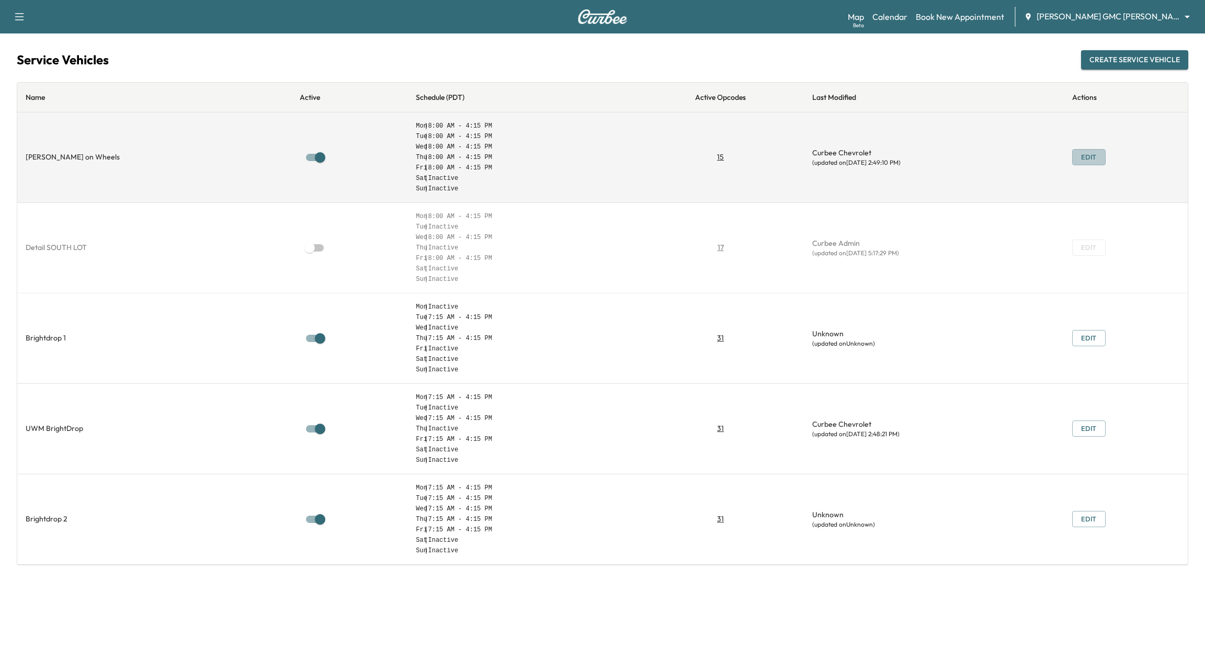
click at [1073, 155] on button "Edit" at bounding box center [1088, 157] width 33 height 16
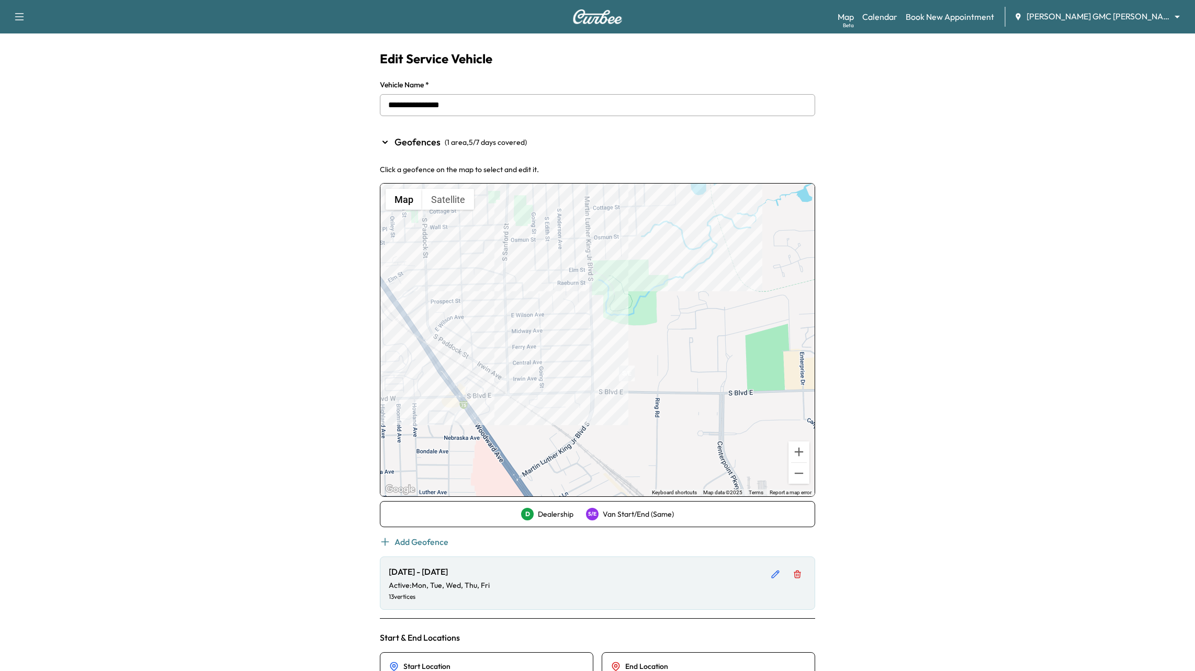
click at [1017, 234] on div "**********" at bounding box center [597, 490] width 1195 height 980
click at [517, 254] on div at bounding box center [597, 340] width 434 height 313
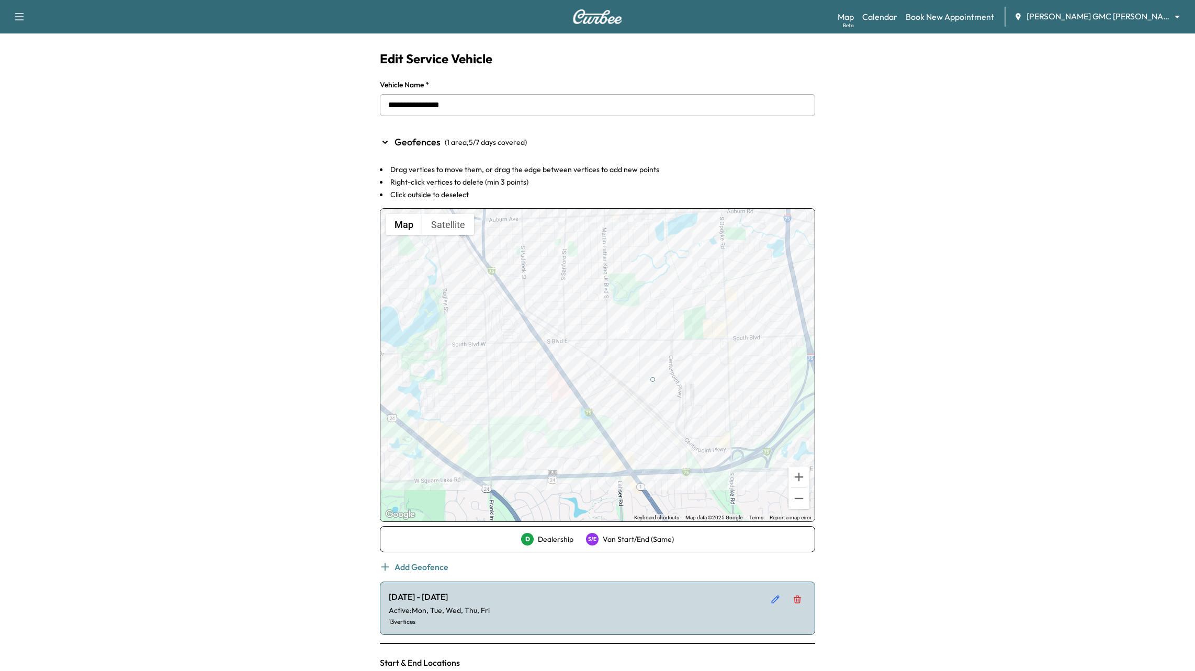
drag, startPoint x: 539, startPoint y: 305, endPoint x: 656, endPoint y: 381, distance: 139.3
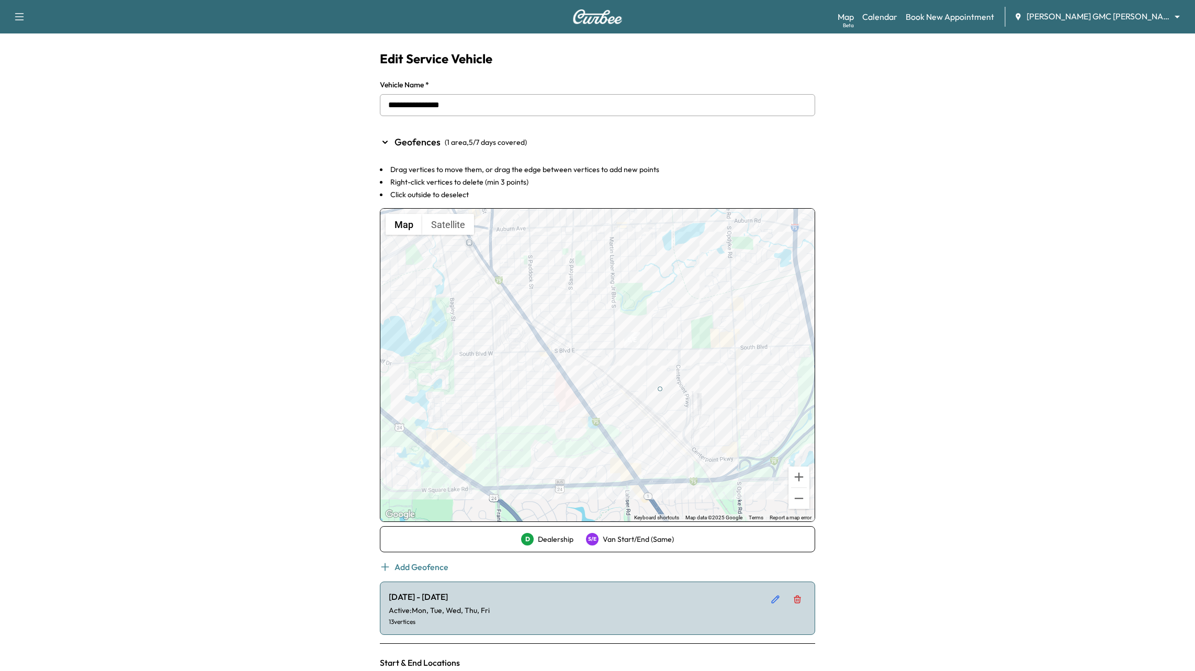
drag, startPoint x: 656, startPoint y: 381, endPoint x: 664, endPoint y: 389, distance: 11.1
click at [664, 391] on div at bounding box center [597, 365] width 434 height 313
drag, startPoint x: 660, startPoint y: 387, endPoint x: 667, endPoint y: 395, distance: 10.7
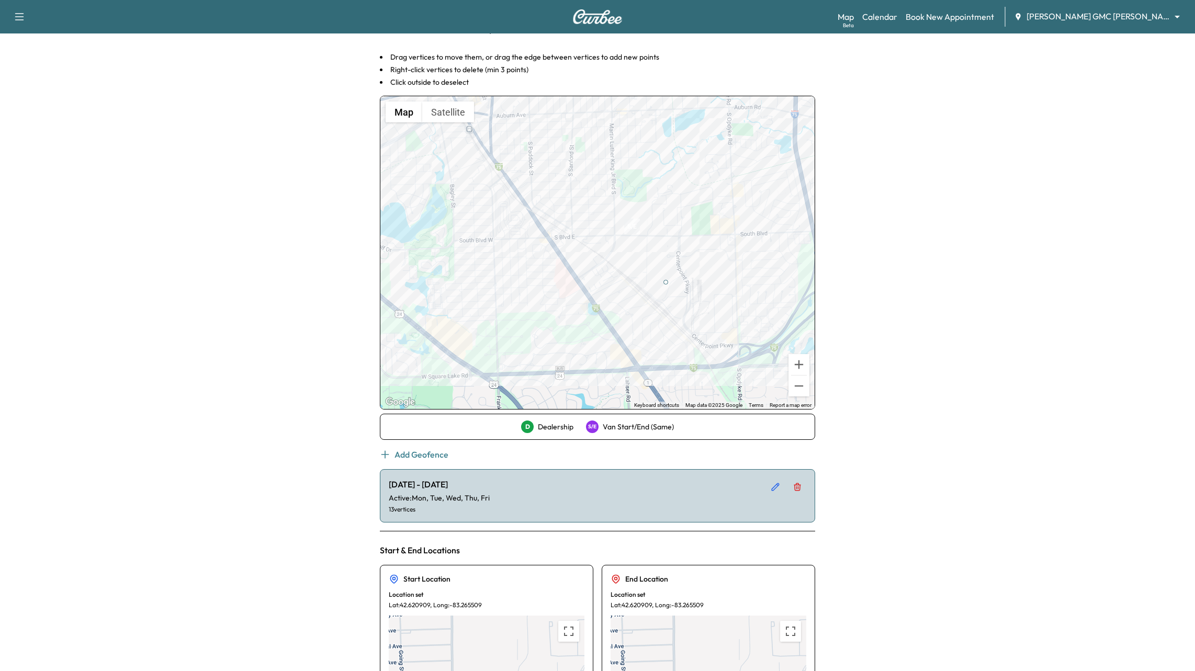
scroll to position [332, 0]
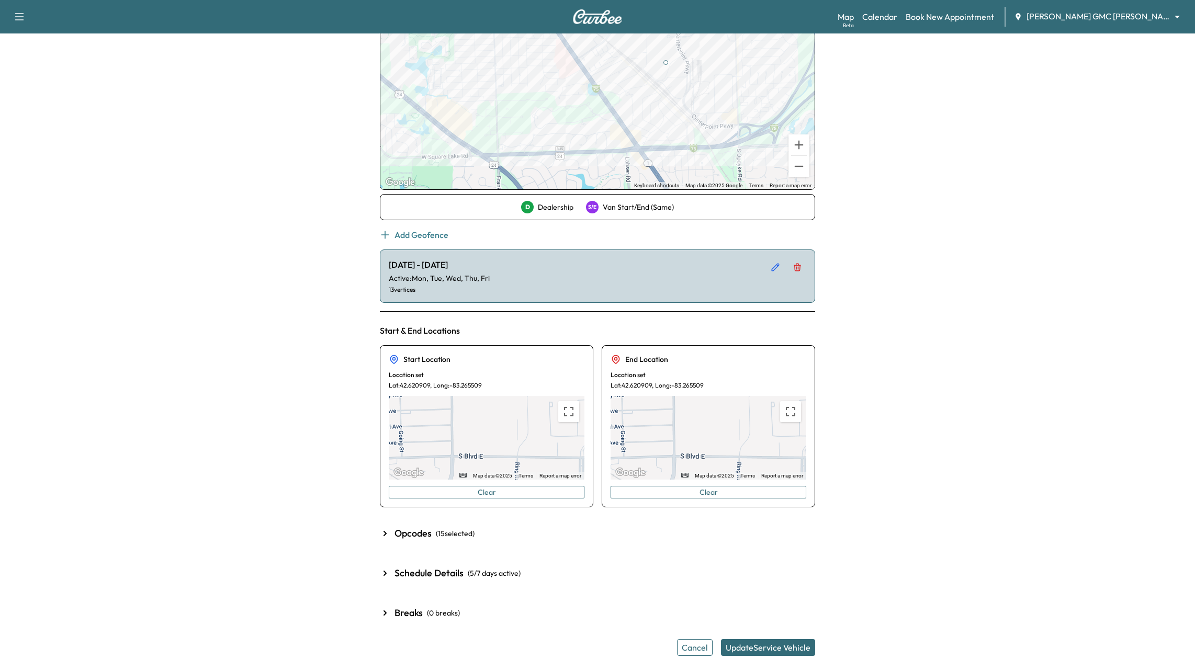
click at [788, 649] on button "Update Service Vehicle" at bounding box center [768, 647] width 94 height 17
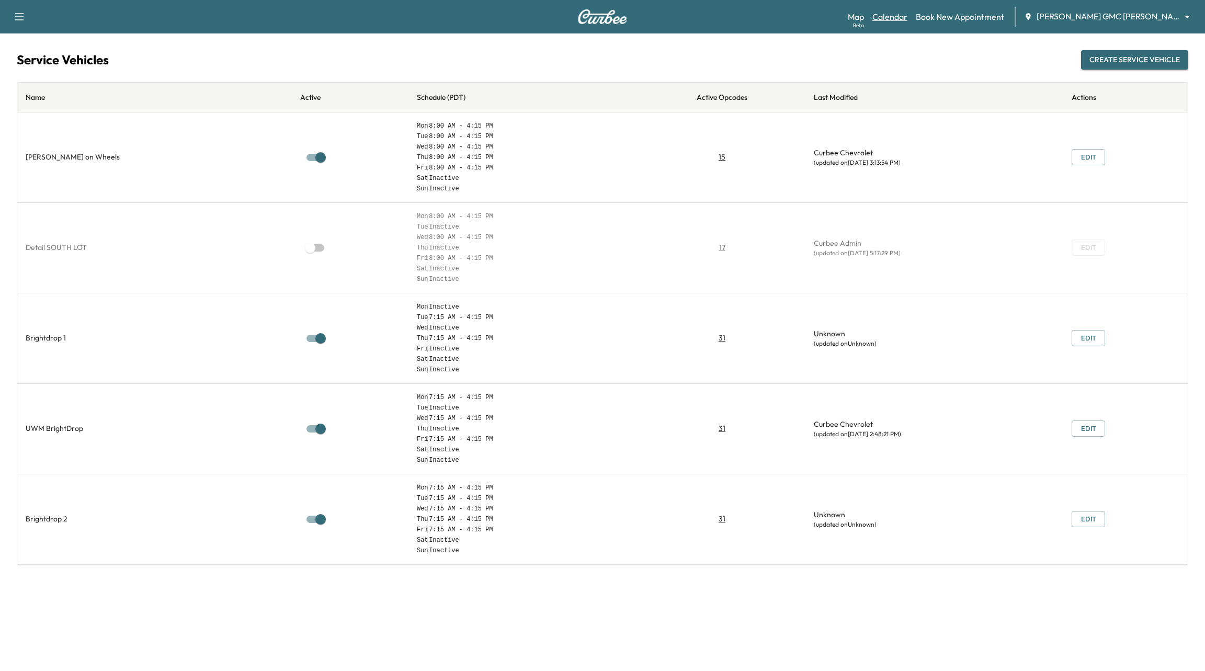
click at [908, 20] on link "Calendar" at bounding box center [890, 16] width 35 height 13
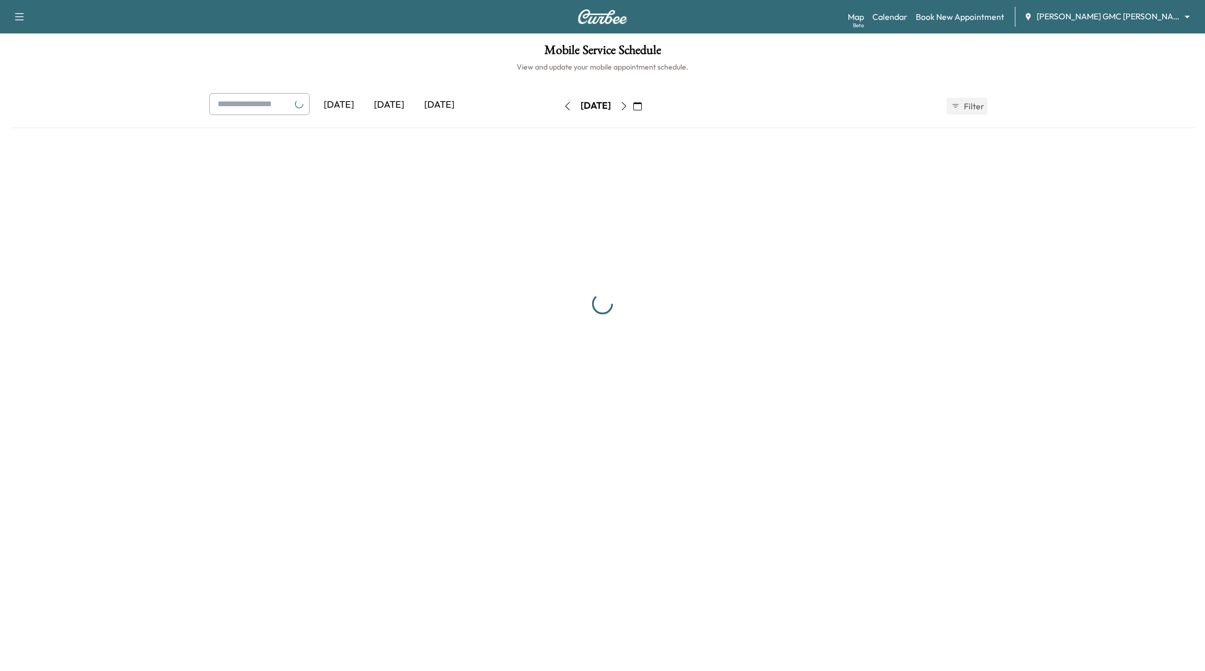
click at [628, 106] on icon "button" at bounding box center [624, 106] width 8 height 8
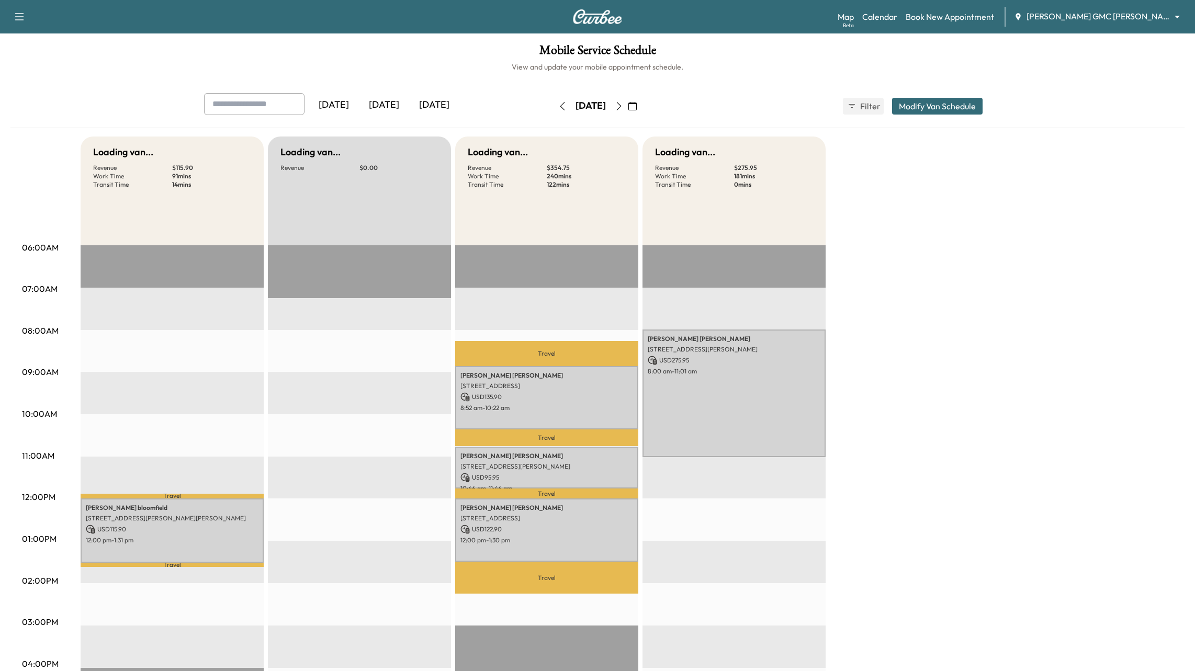
click at [623, 105] on icon "button" at bounding box center [619, 106] width 8 height 8
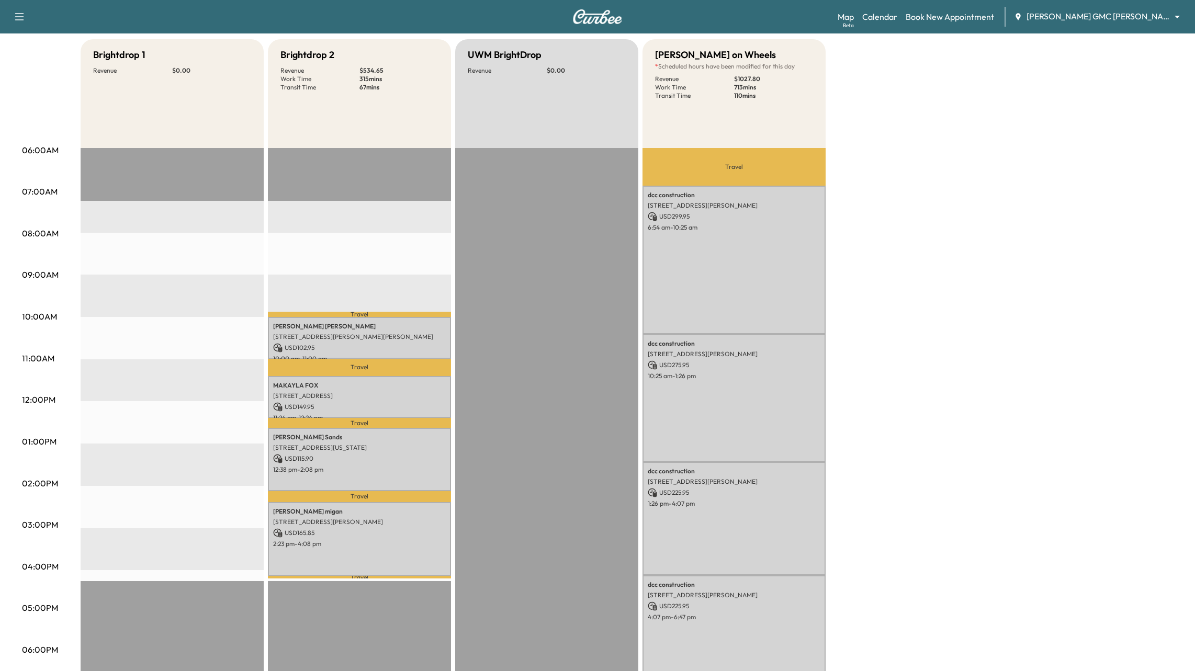
scroll to position [98, 0]
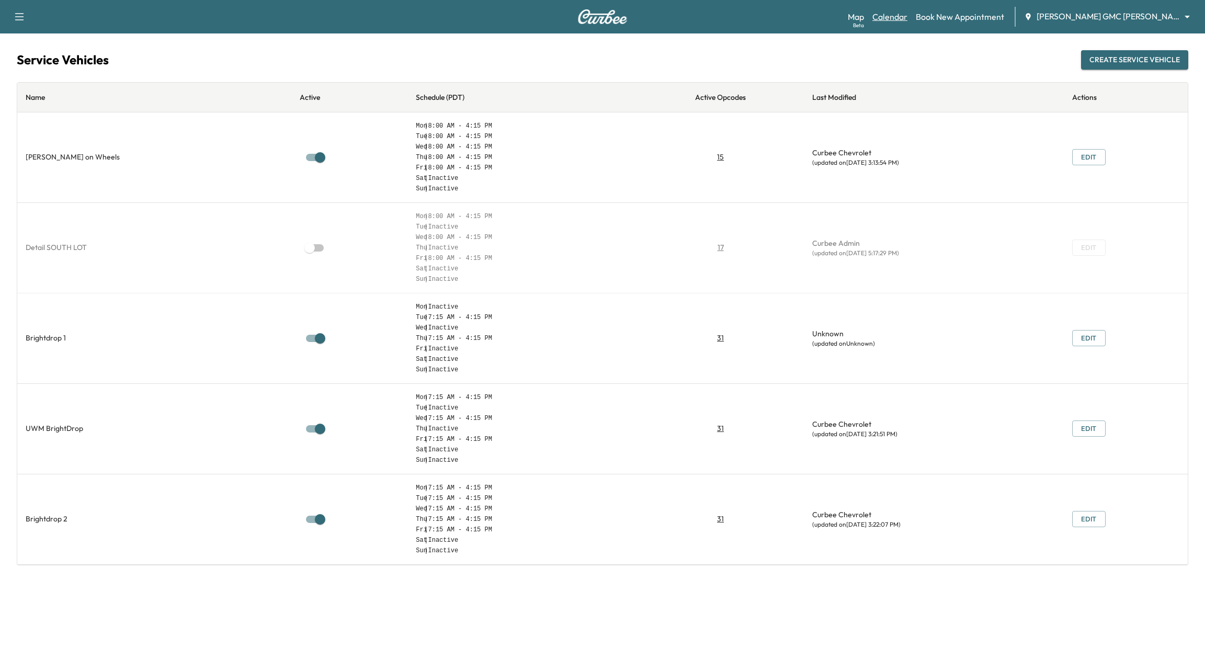
click at [908, 12] on link "Calendar" at bounding box center [890, 16] width 35 height 13
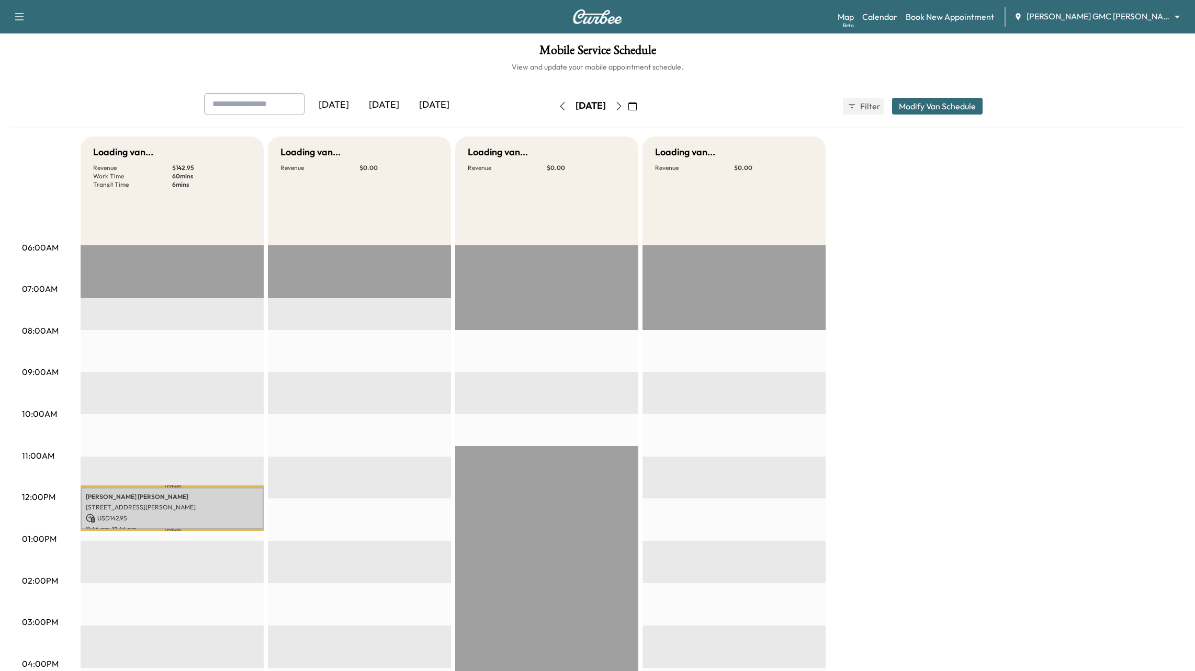
click at [637, 107] on icon "button" at bounding box center [632, 106] width 8 height 8
